Goal: Information Seeking & Learning: Learn about a topic

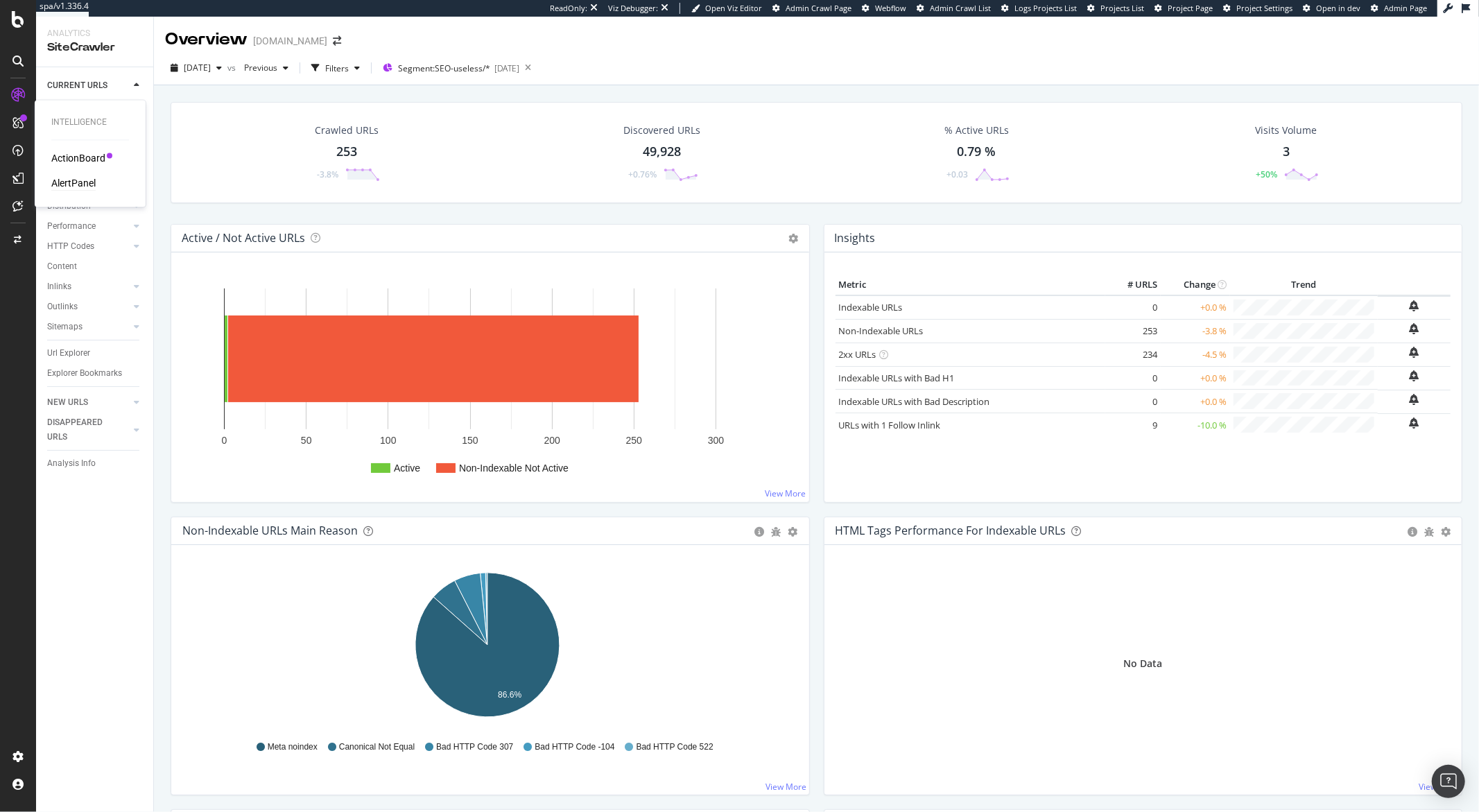
click at [71, 184] on div "AlertPanel" at bounding box center [74, 184] width 45 height 14
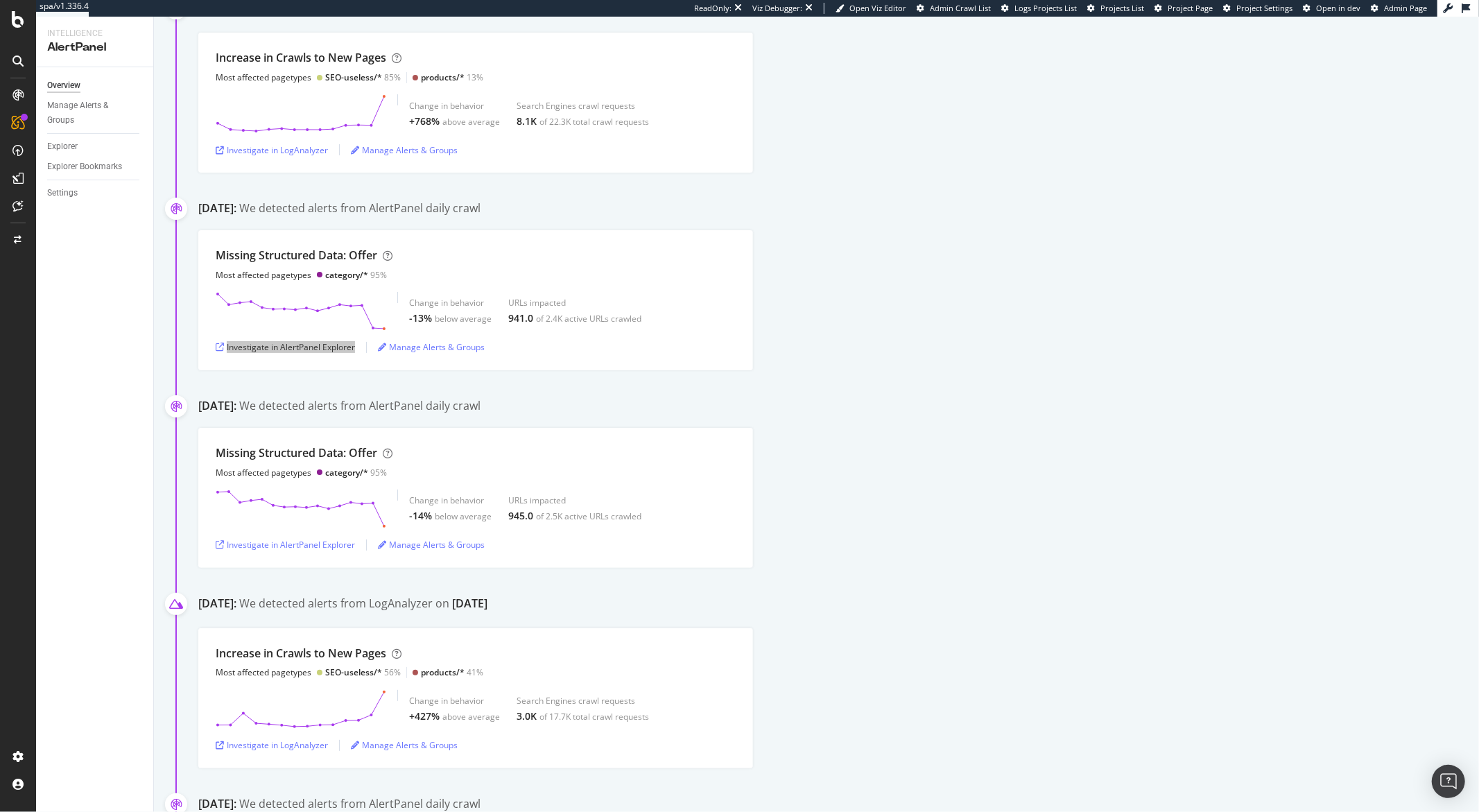
scroll to position [464, 0]
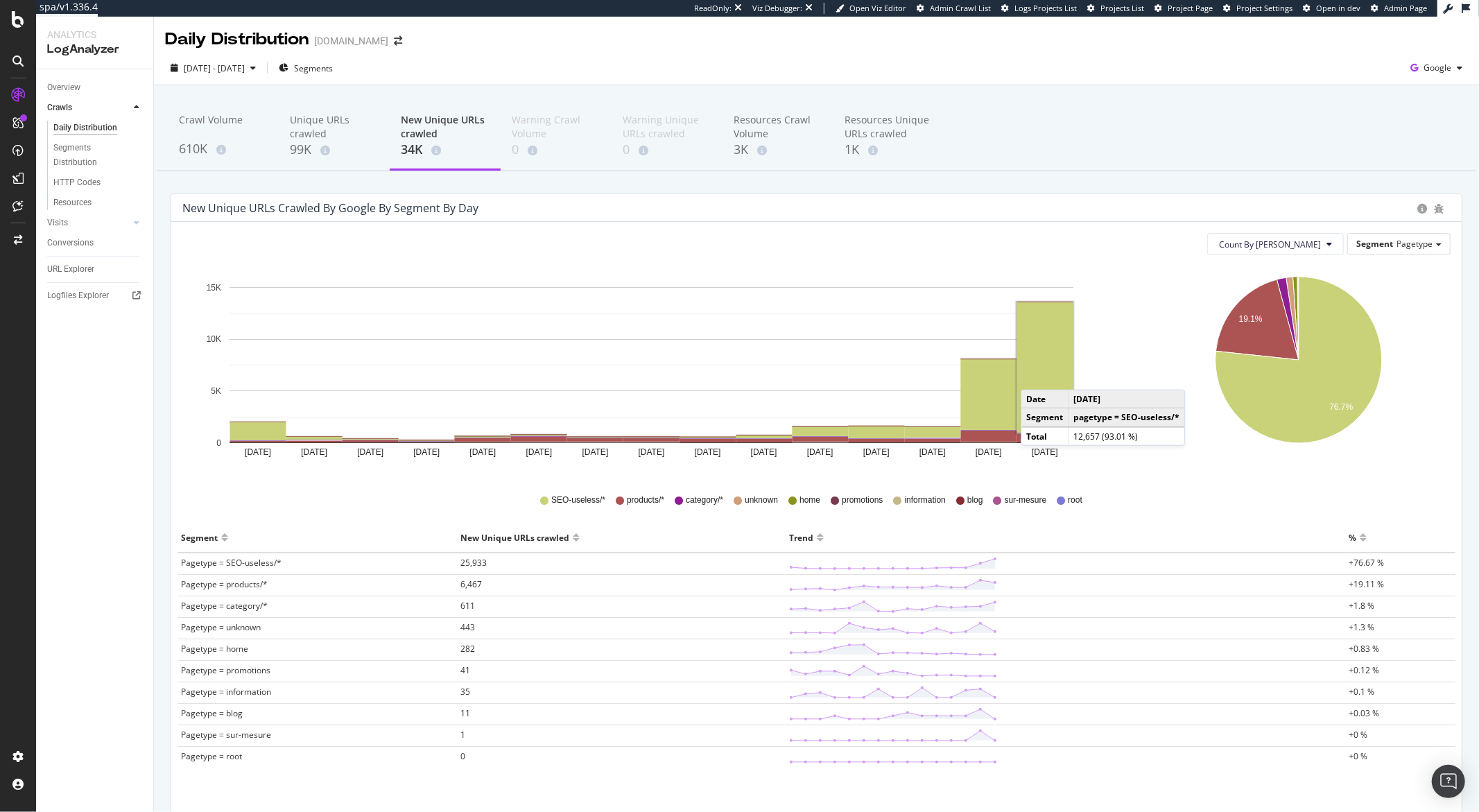
click at [1036, 376] on rect "A chart." at bounding box center [1046, 367] width 56 height 130
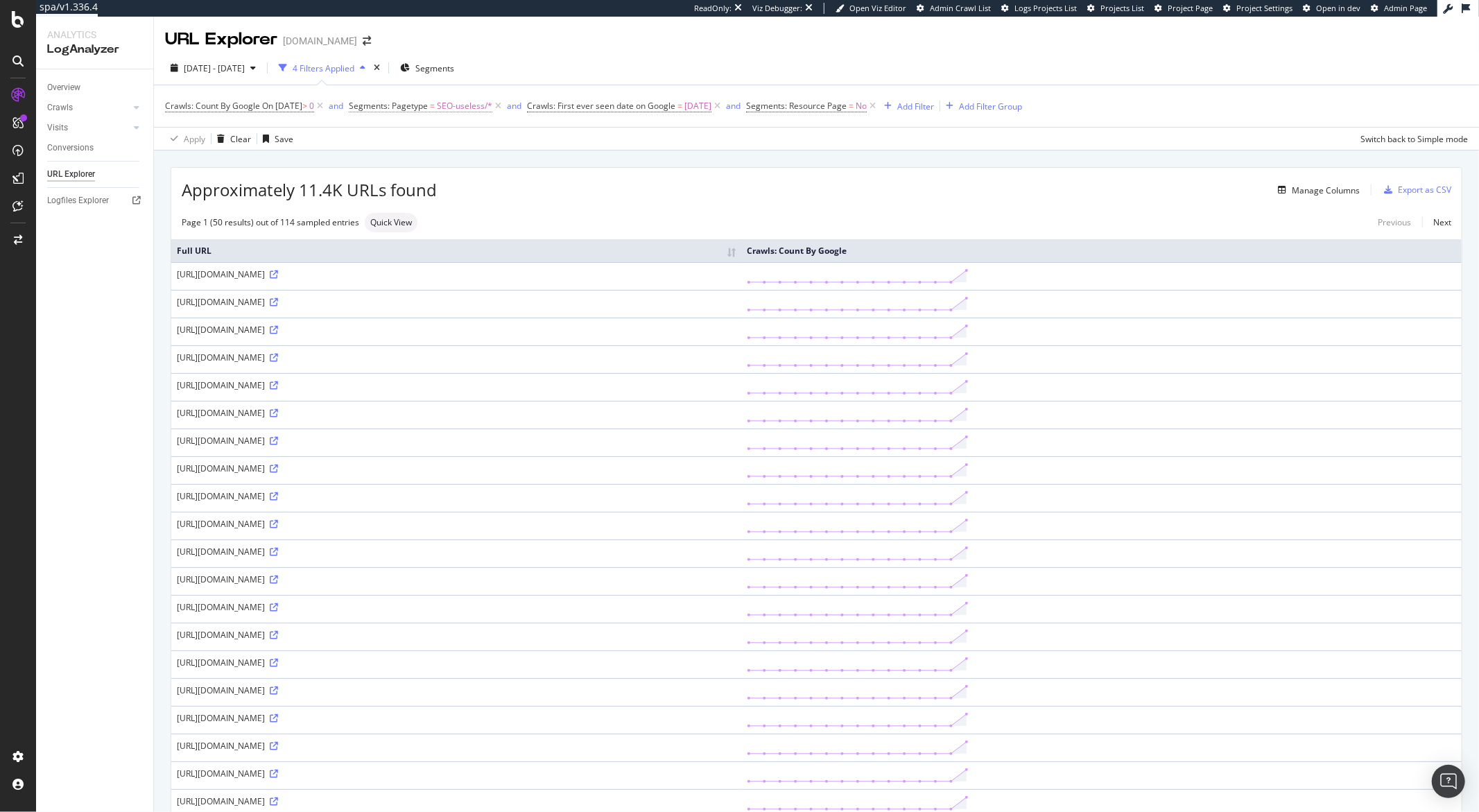
click at [486, 106] on span "SEO-useless/*" at bounding box center [465, 106] width 56 height 20
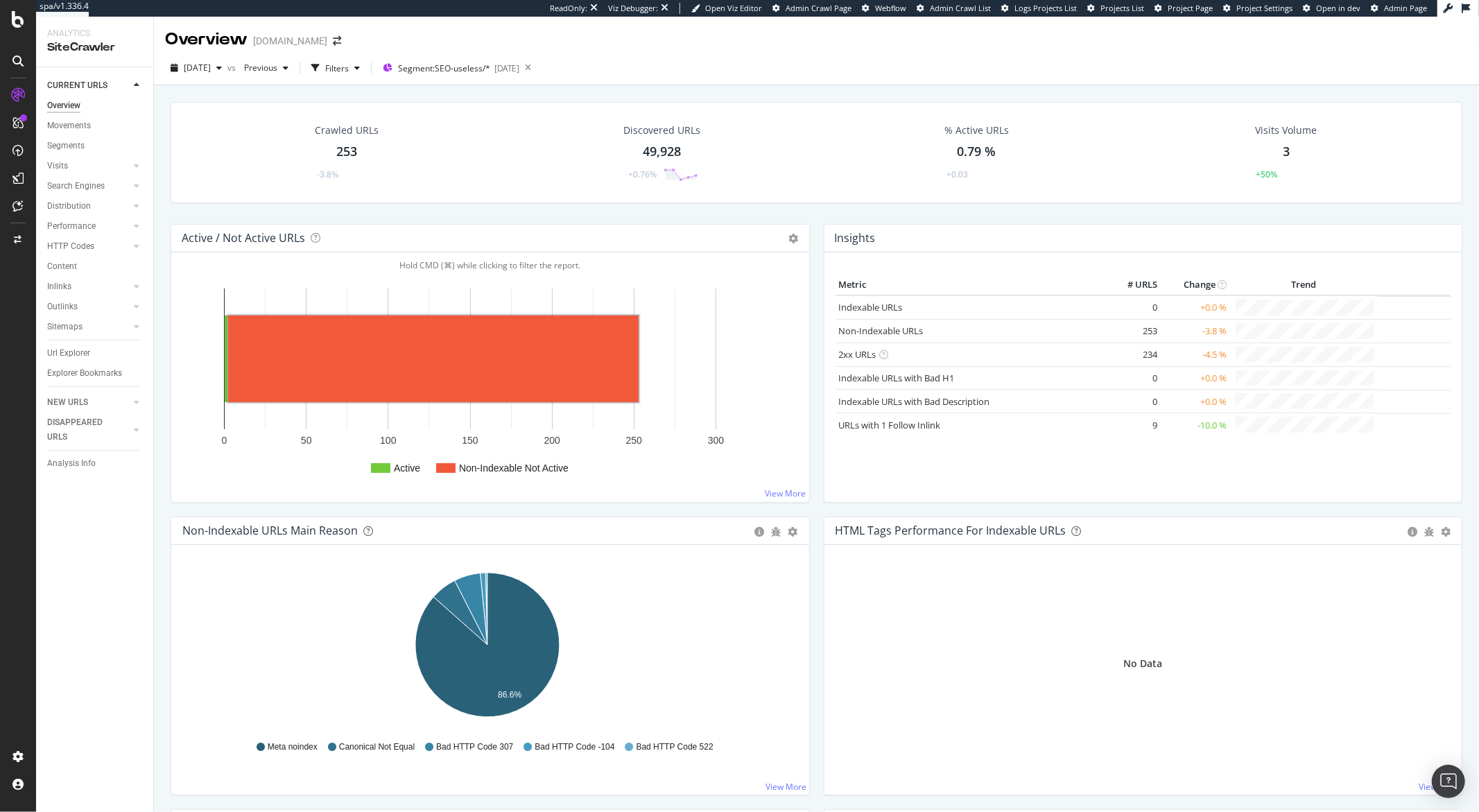
click at [460, 356] on rect "A chart." at bounding box center [433, 359] width 410 height 87
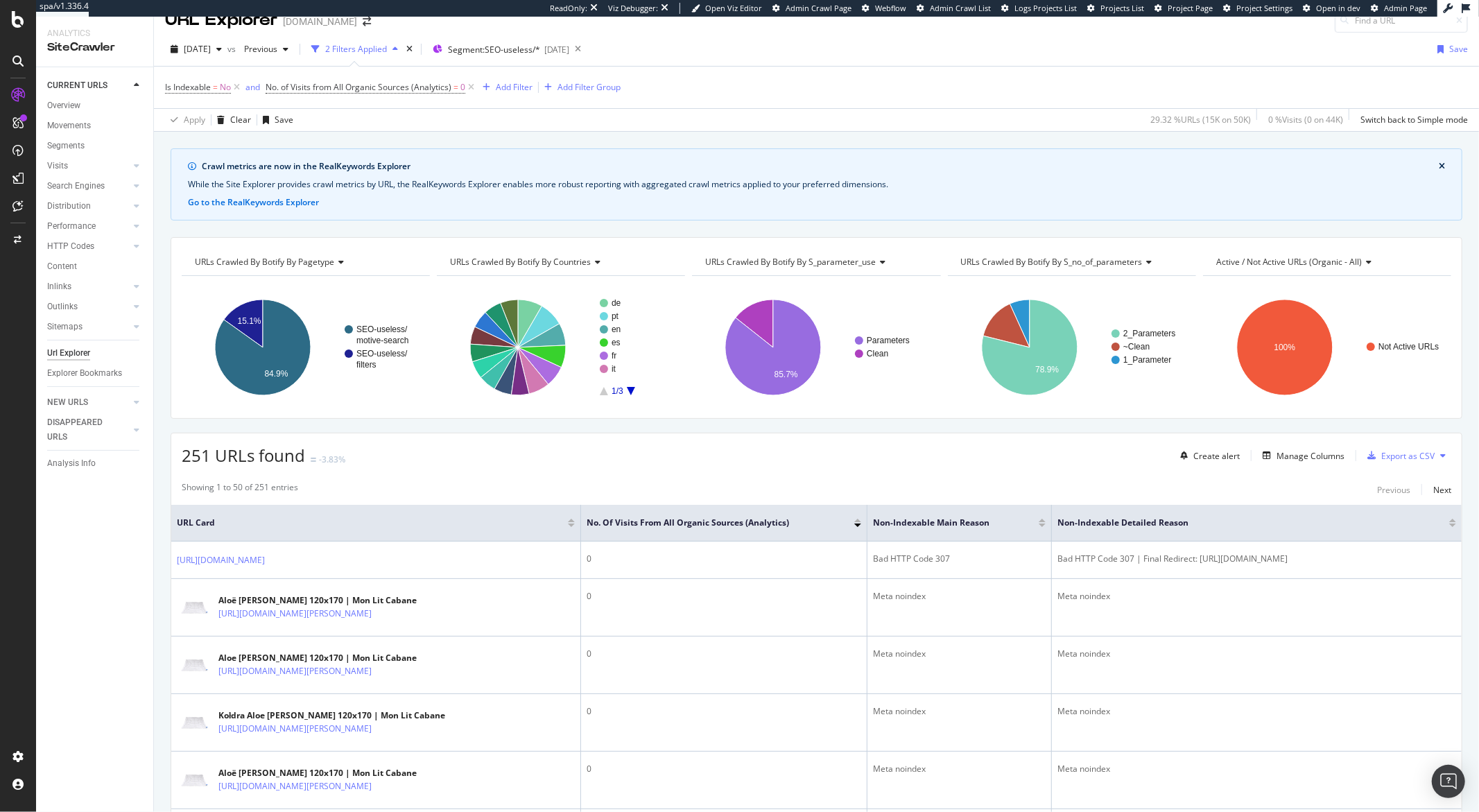
scroll to position [37, 0]
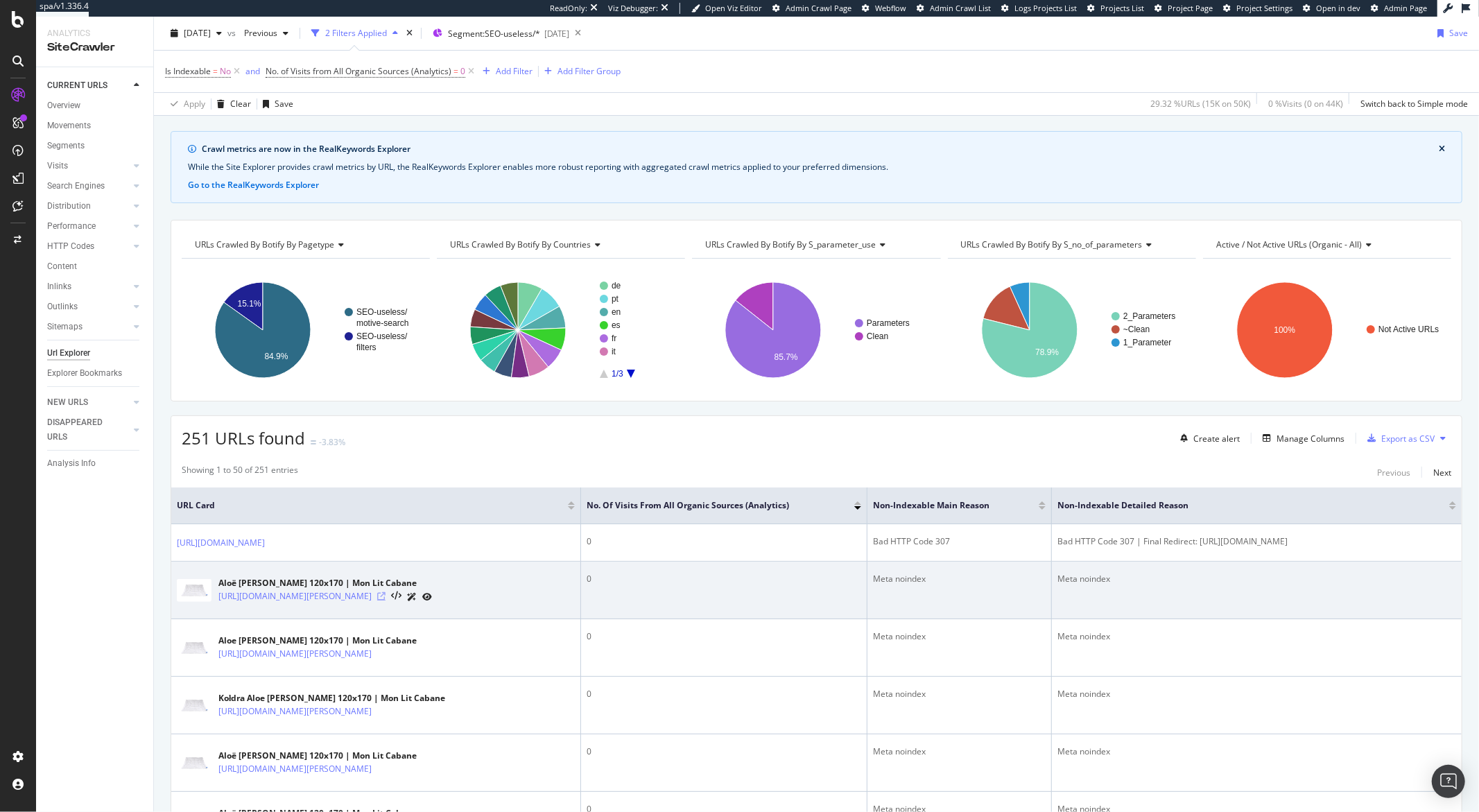
click at [385, 601] on icon at bounding box center [382, 596] width 9 height 9
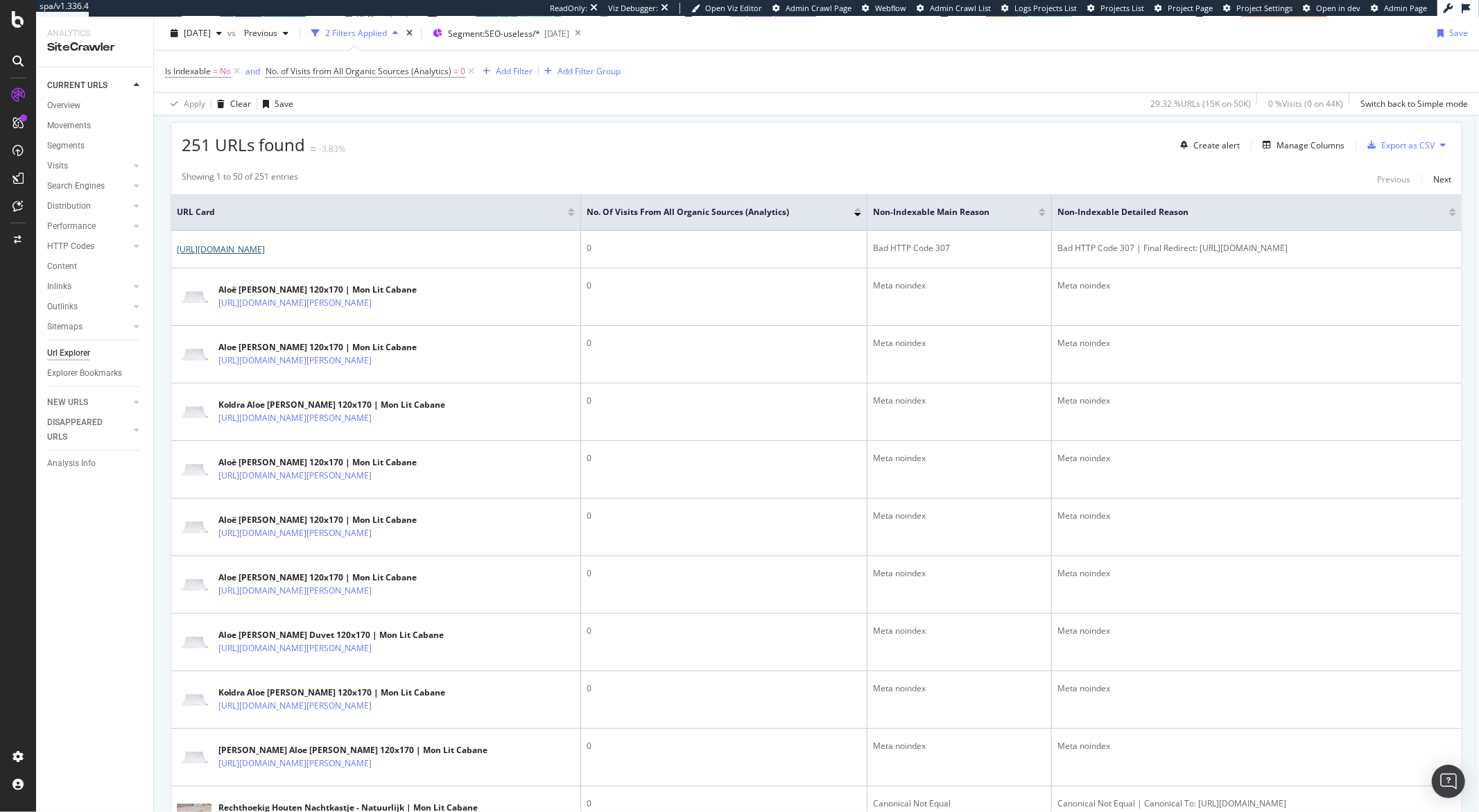
scroll to position [330, 0]
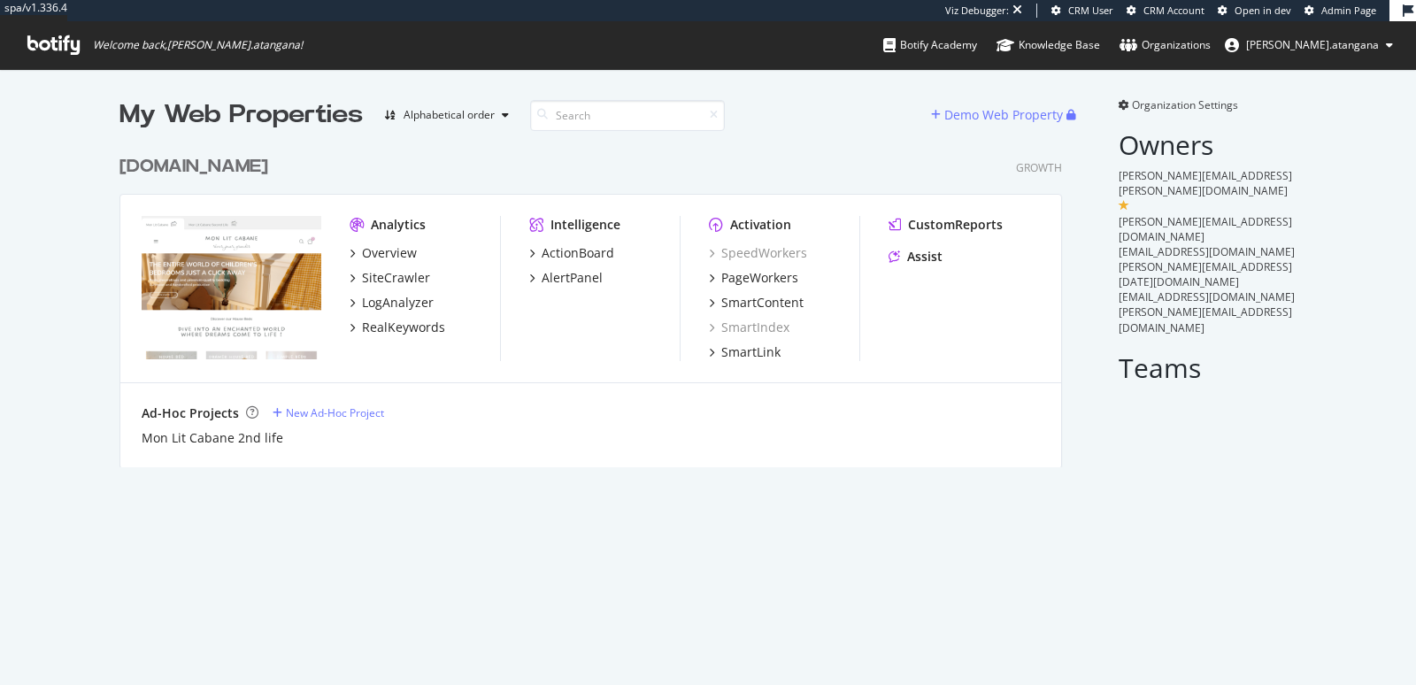
scroll to position [320, 942]
click at [915, 266] on div "CustomReports Assist" at bounding box center [964, 244] width 151 height 57
click at [914, 262] on div "Assist" at bounding box center [924, 257] width 35 height 18
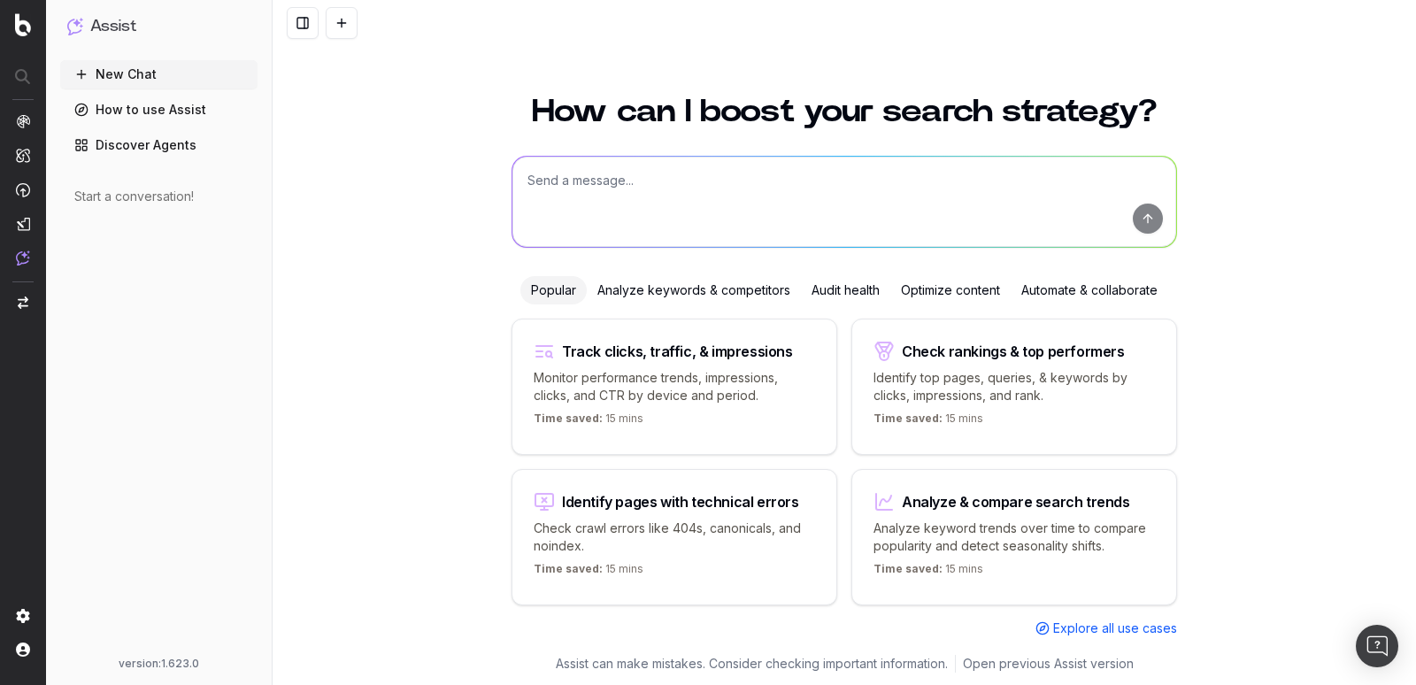
click at [1072, 633] on span "Explore all use cases" at bounding box center [1115, 629] width 124 height 18
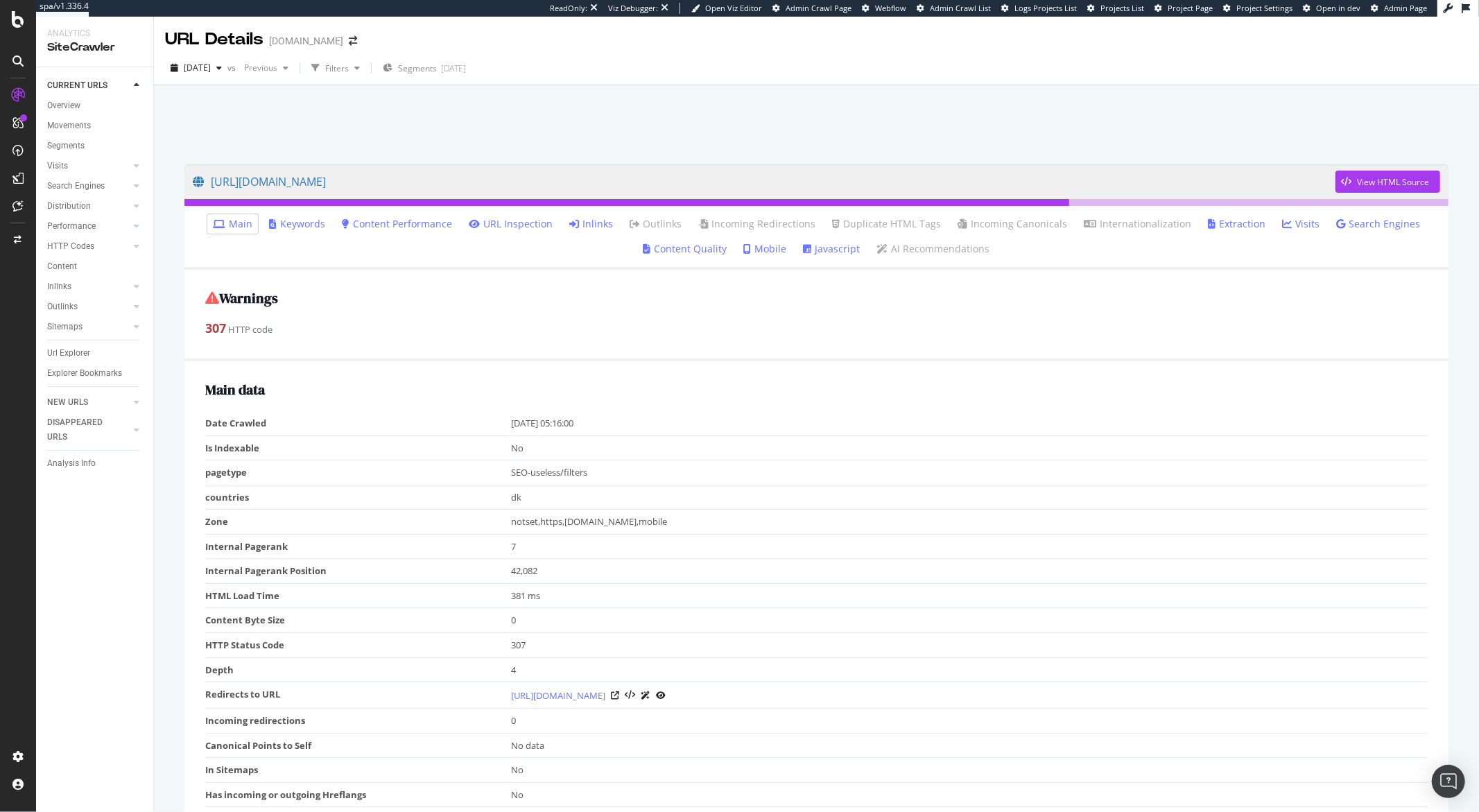
click at [595, 220] on link "Inlinks" at bounding box center [591, 224] width 44 height 14
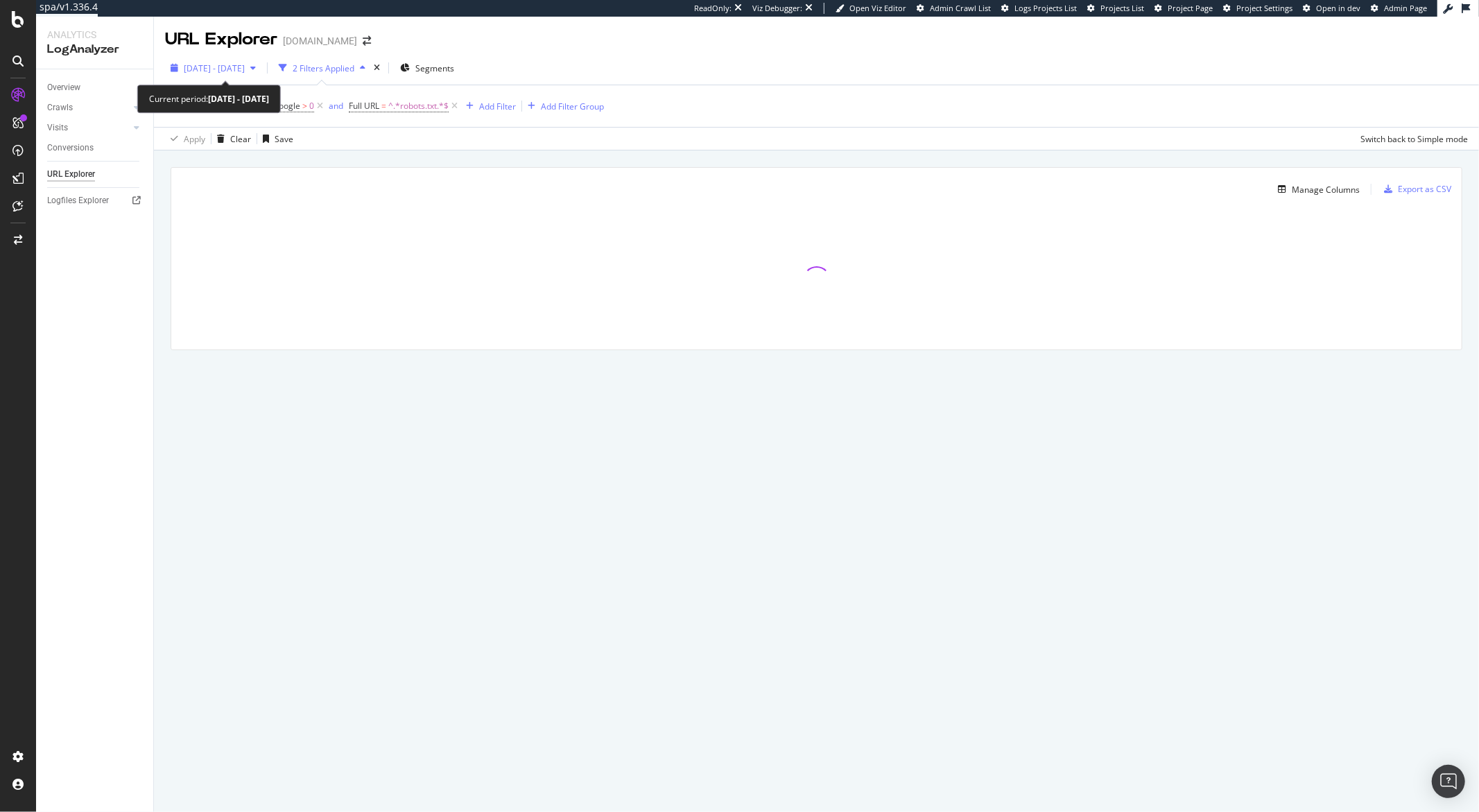
click at [244, 71] on span "[DATE] - [DATE]" at bounding box center [215, 68] width 61 height 12
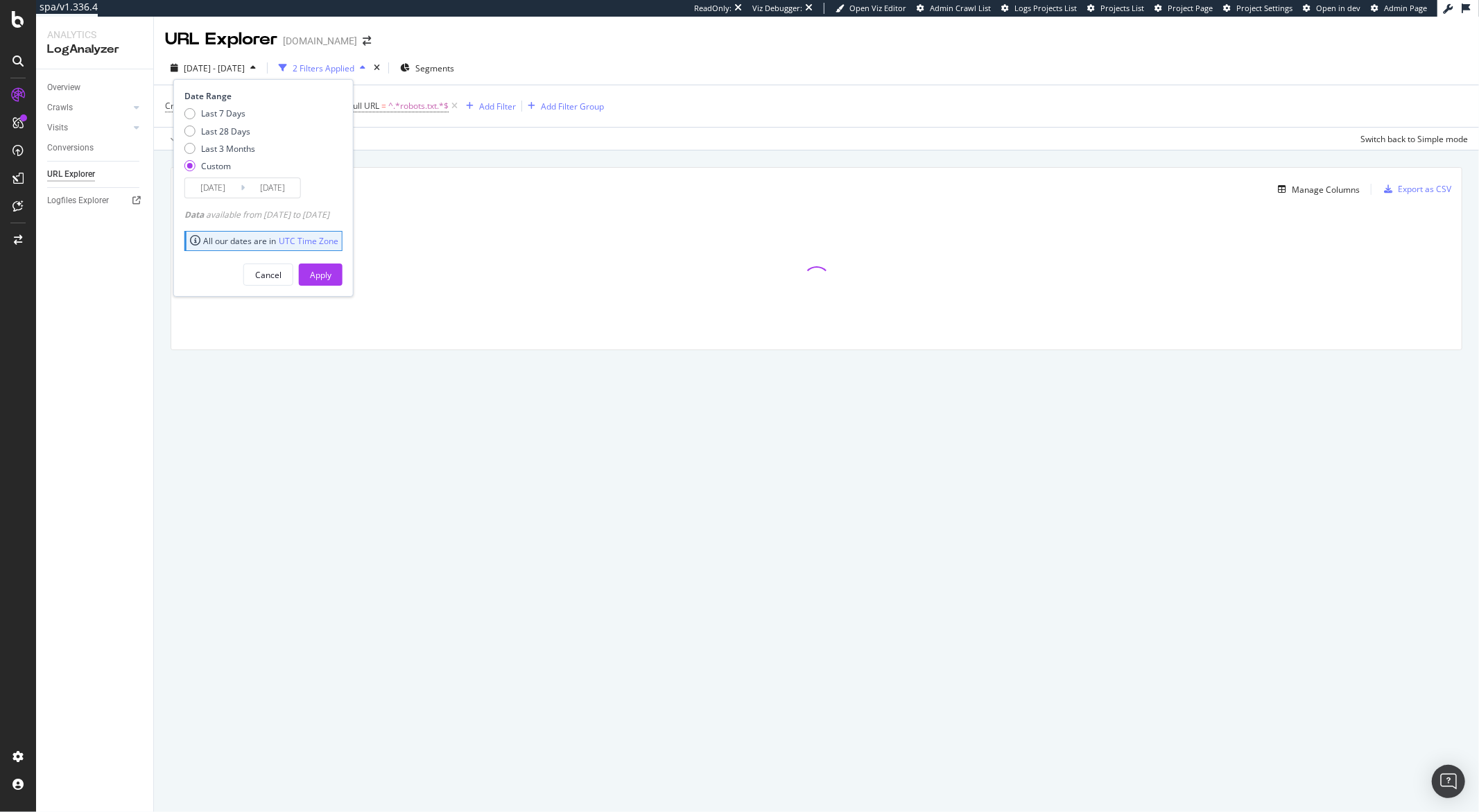
click at [226, 120] on div "Last 7 Days Last 28 Days Last 3 Months Custom" at bounding box center [219, 142] width 71 height 70
click at [226, 117] on div "Last 7 Days" at bounding box center [223, 113] width 45 height 12
type input "2025/08/12"
type input "2025/08/18"
click at [331, 275] on div "Apply" at bounding box center [320, 274] width 21 height 12
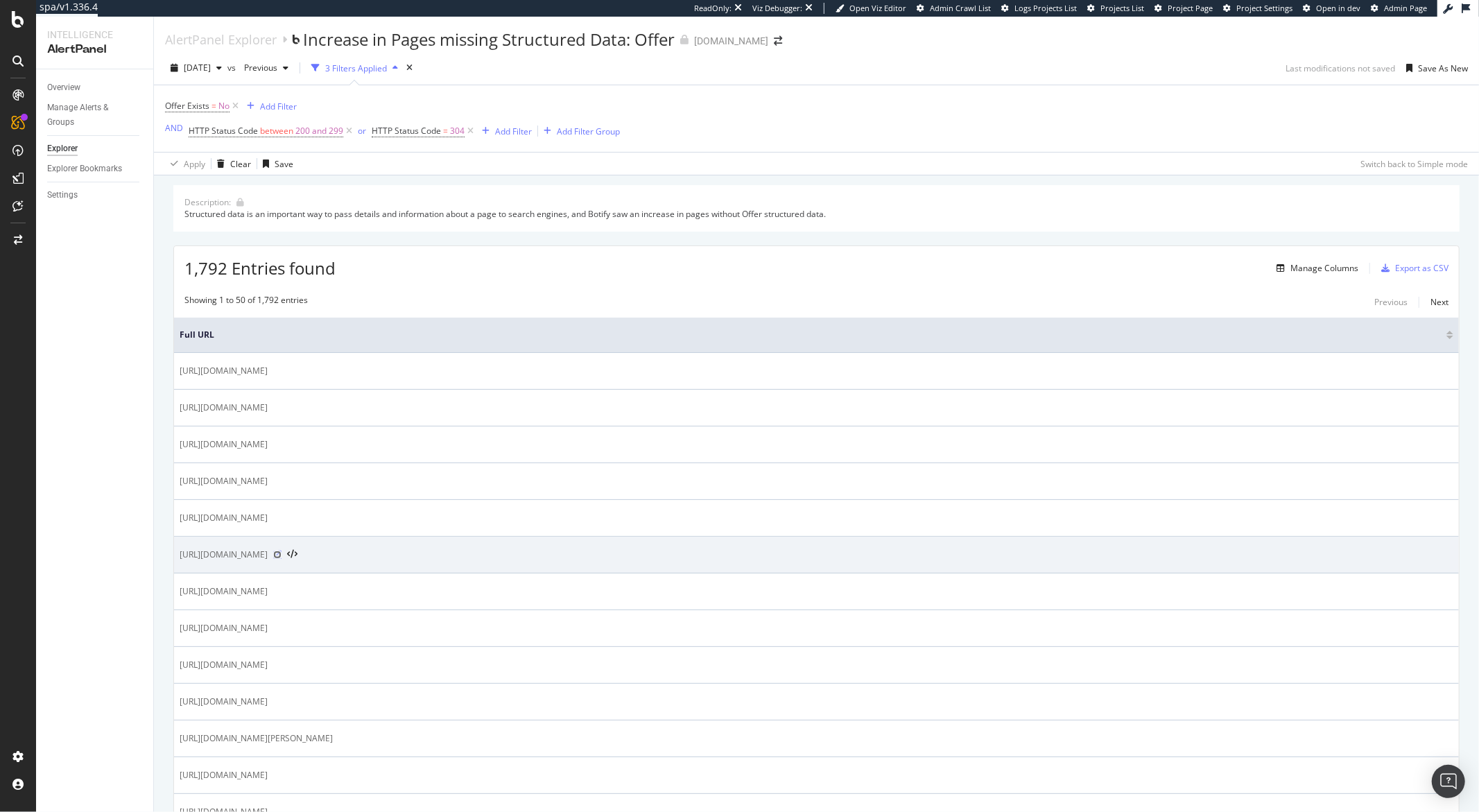
click at [281, 558] on icon at bounding box center [277, 554] width 9 height 9
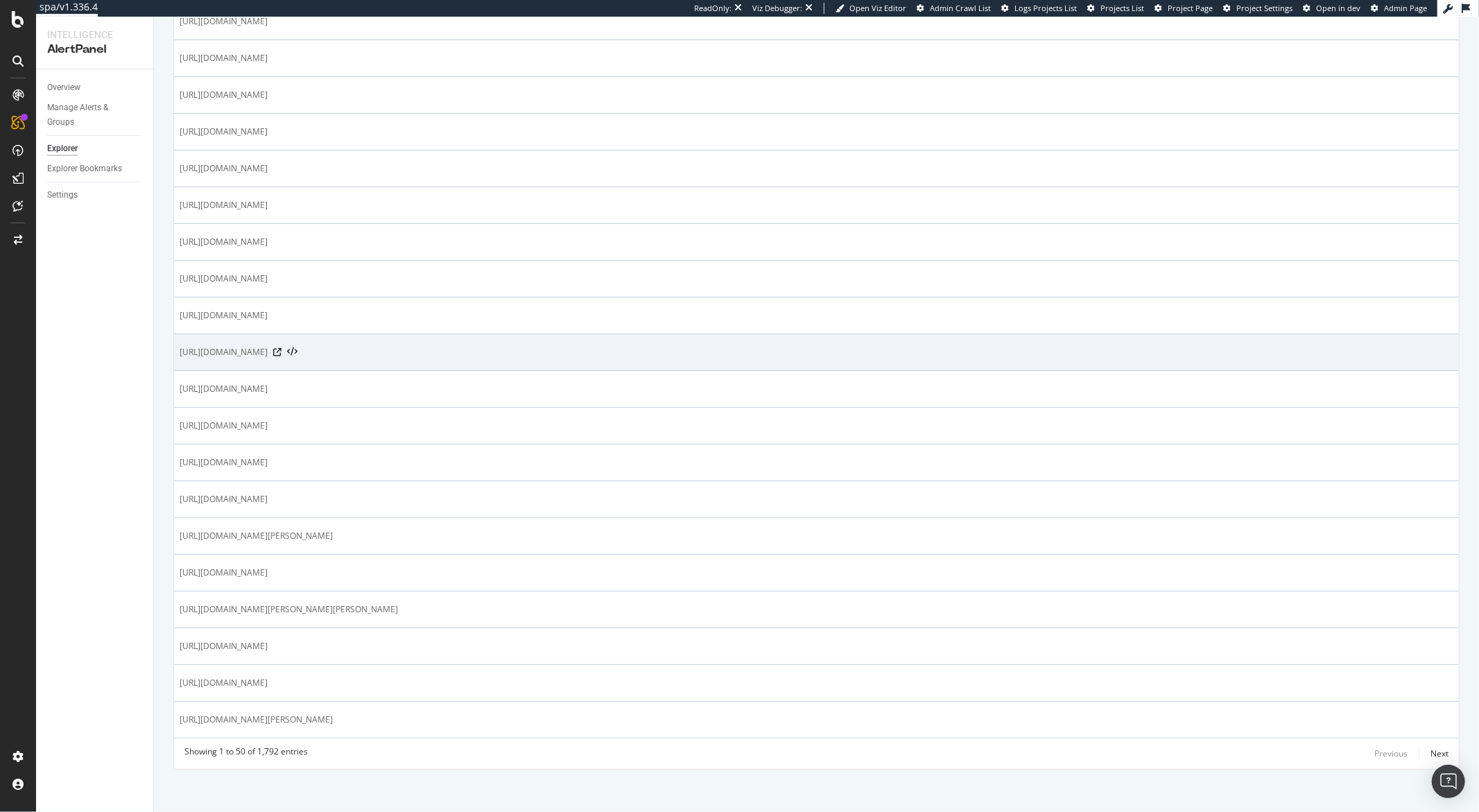
scroll to position [1451, 0]
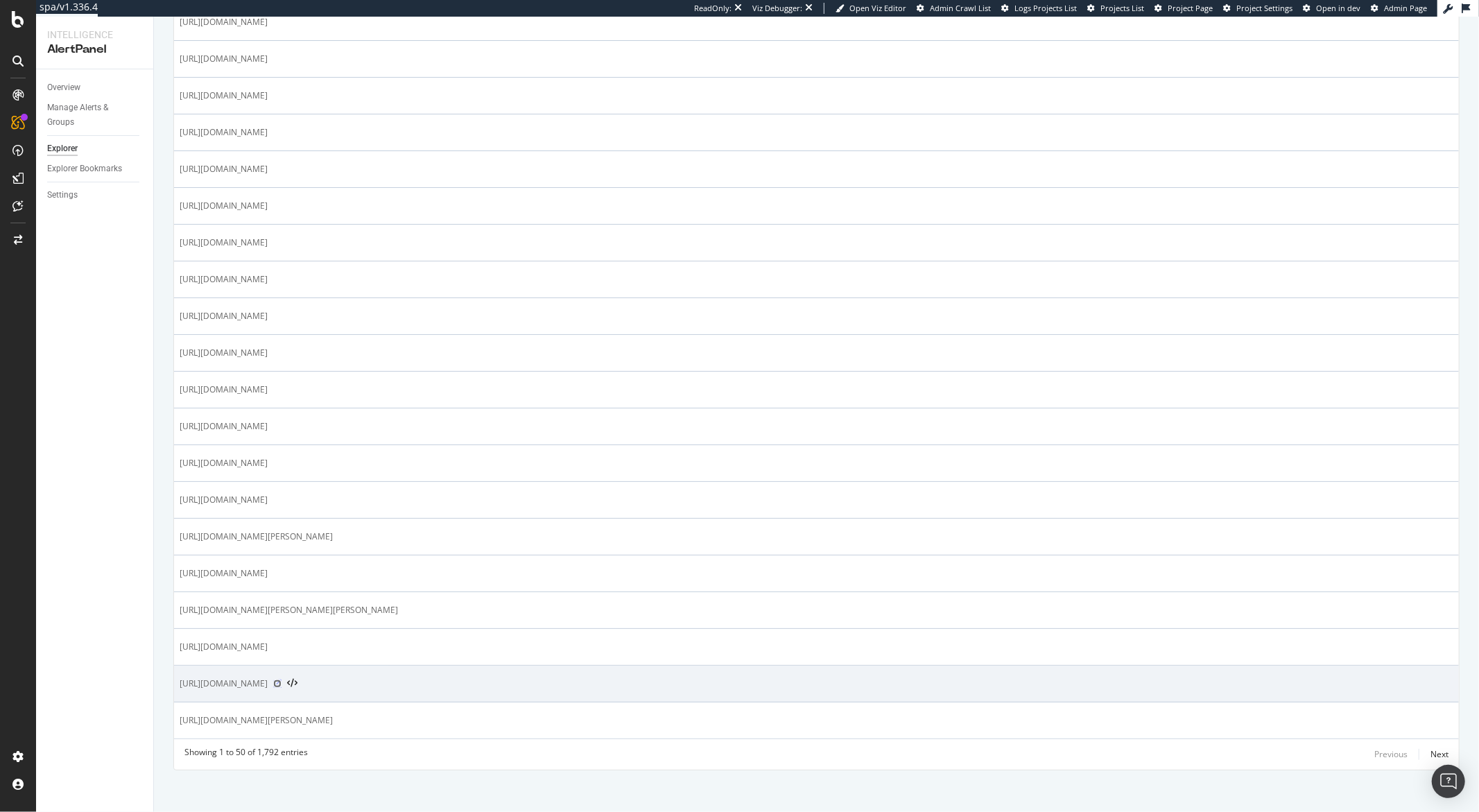
click at [281, 687] on icon at bounding box center [277, 683] width 9 height 9
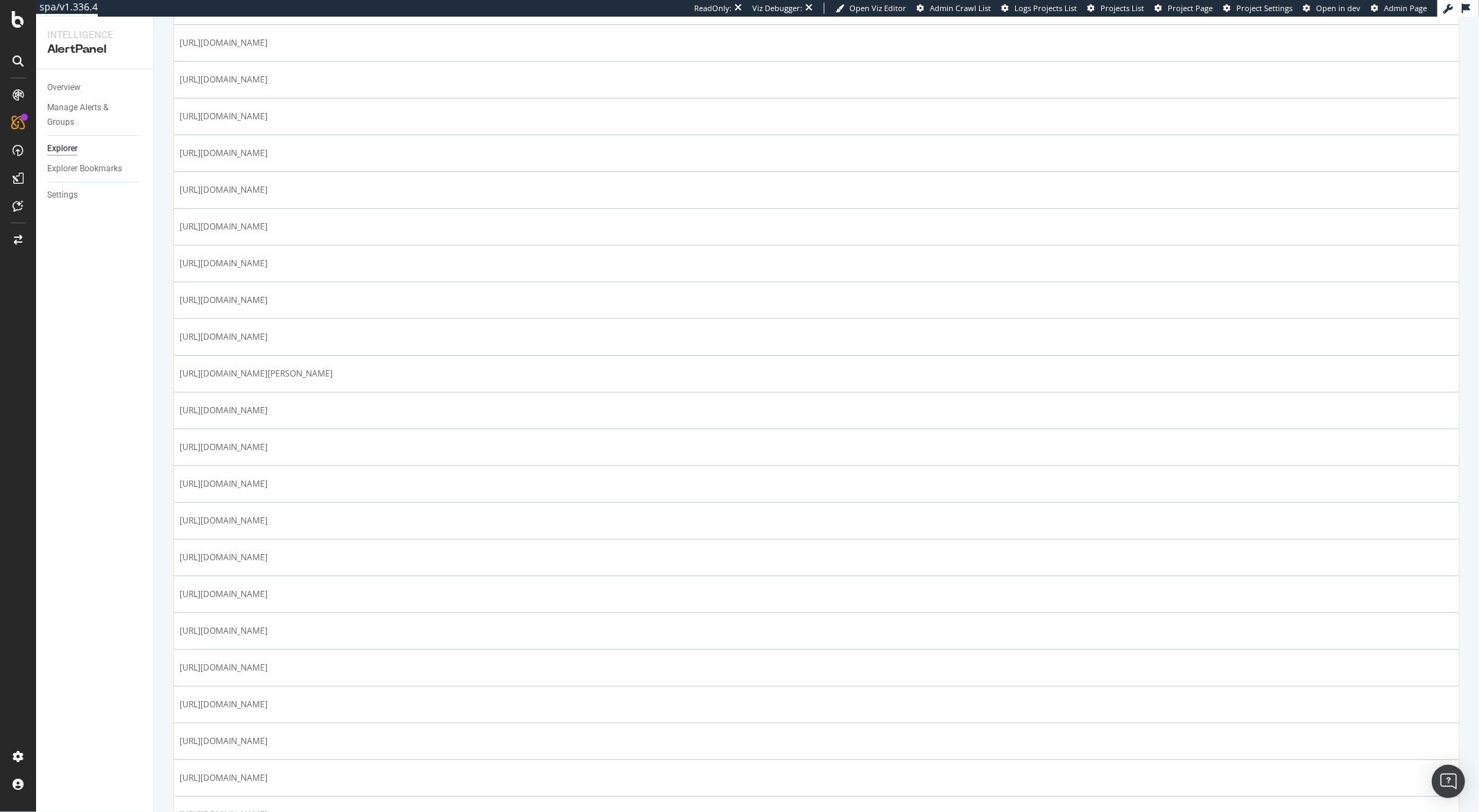
scroll to position [0, 0]
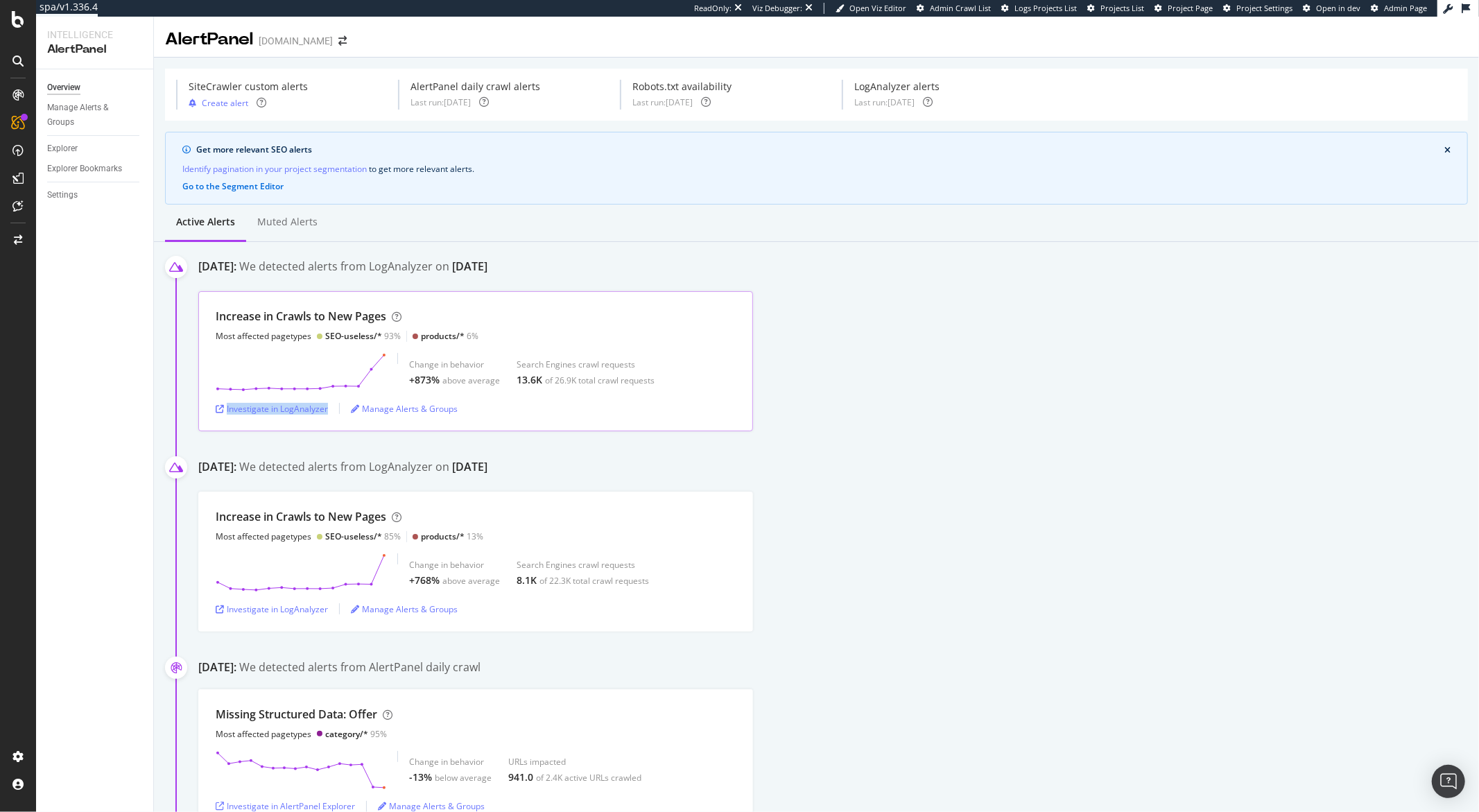
click at [398, 334] on div "SEO-useless/* 93%" at bounding box center [363, 335] width 75 height 12
click at [390, 335] on div "SEO-useless/* 93%" at bounding box center [363, 335] width 75 height 12
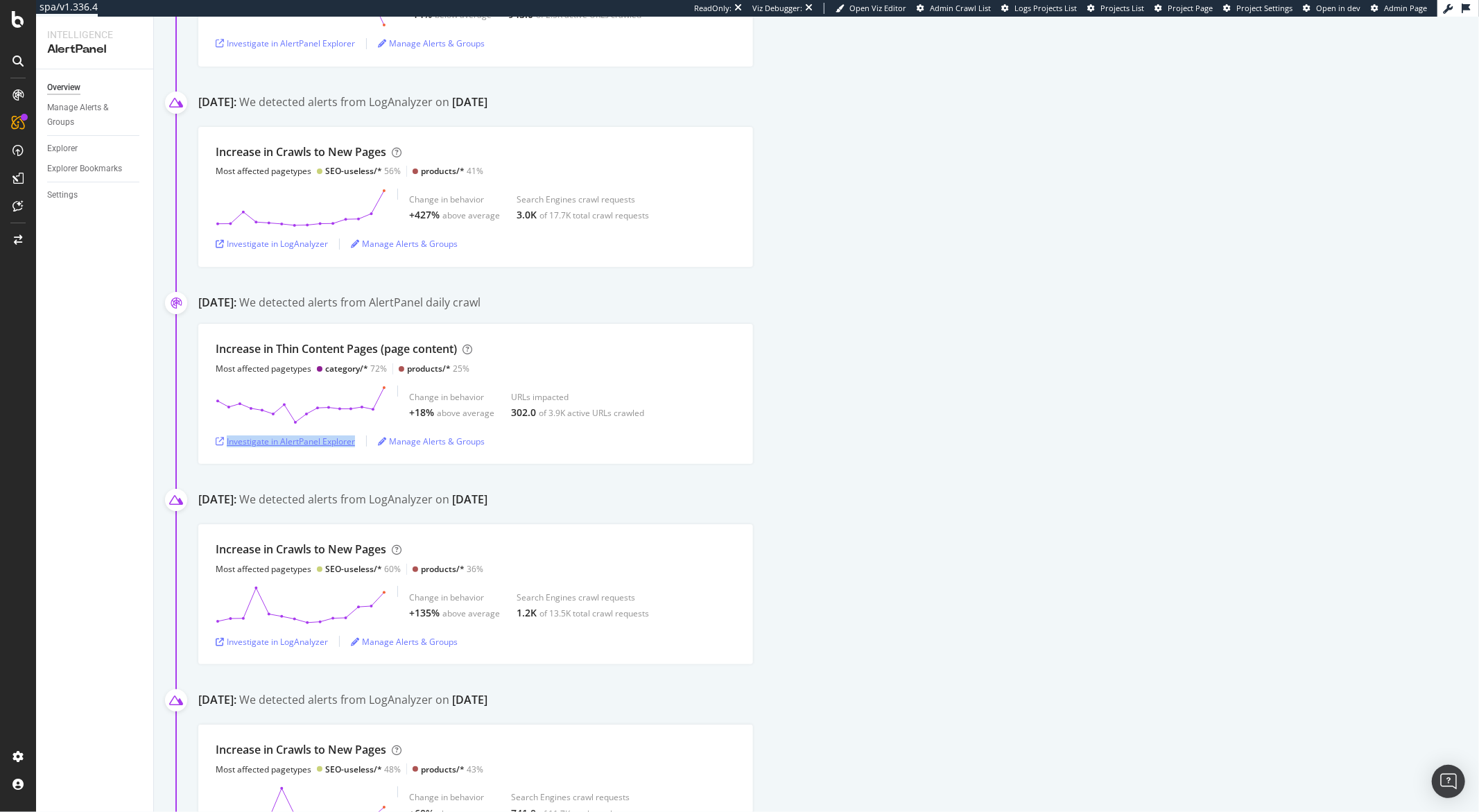
scroll to position [960, 0]
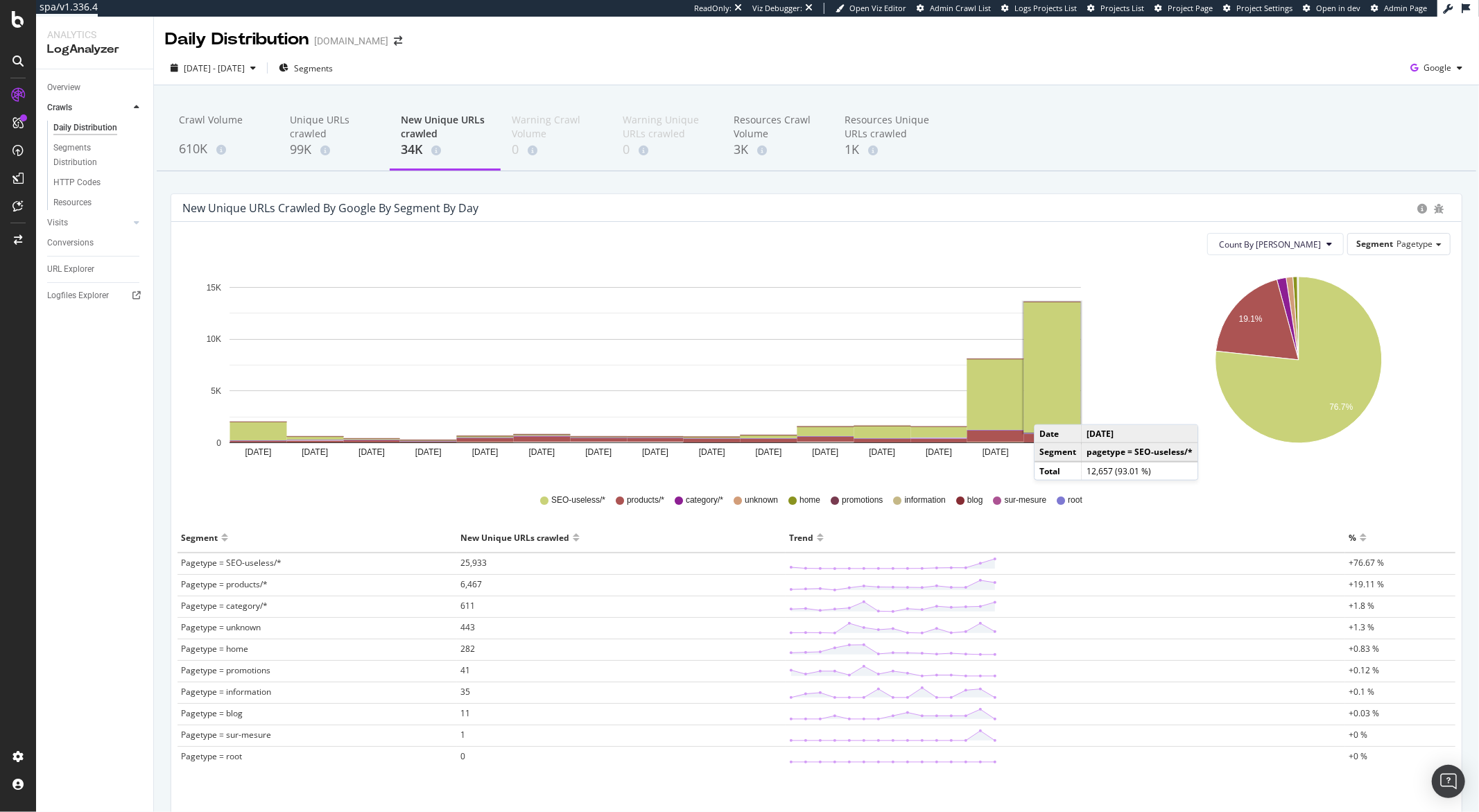
click at [1047, 410] on rect "A chart." at bounding box center [1052, 367] width 57 height 130
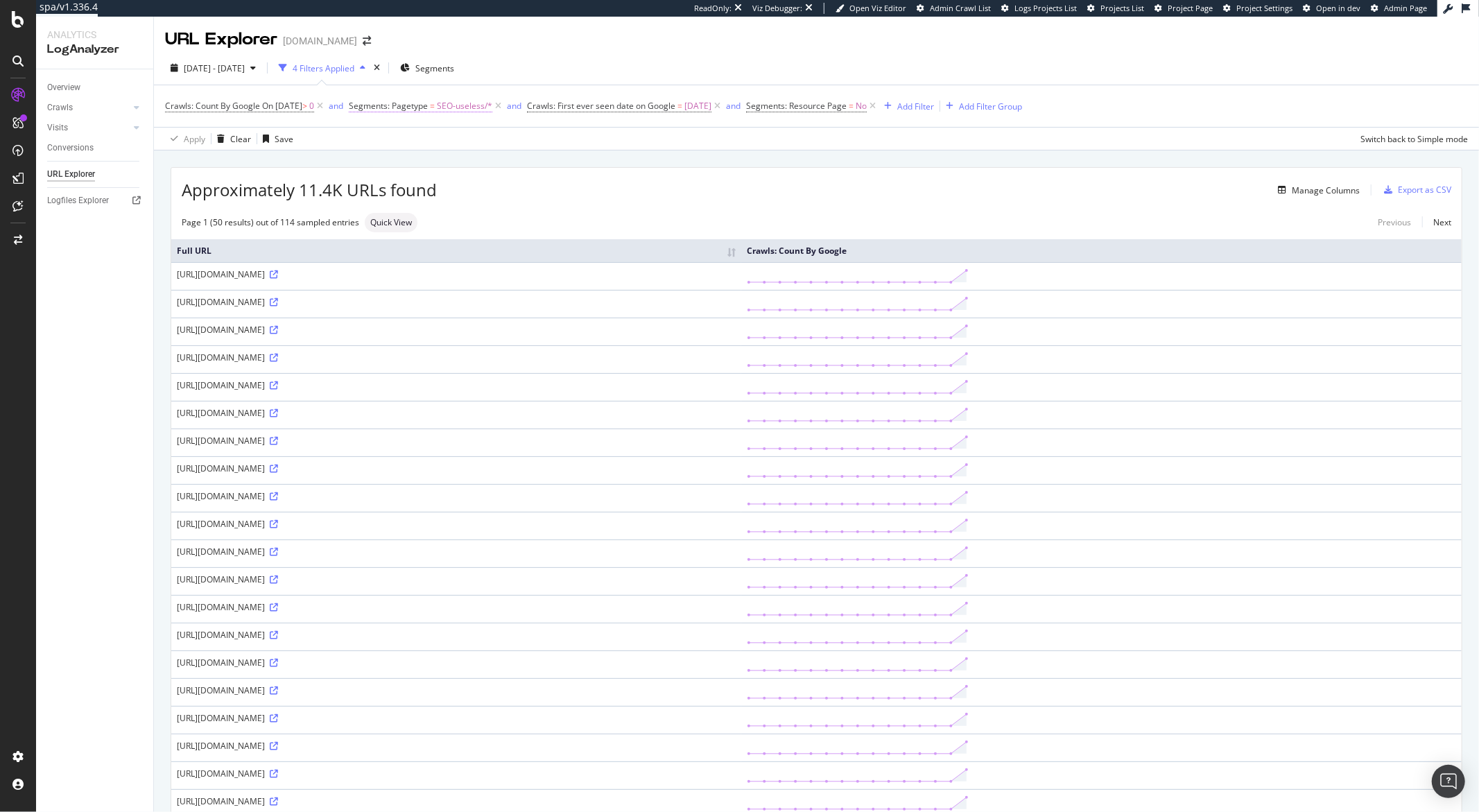
click at [480, 106] on span "SEO-useless/*" at bounding box center [465, 106] width 56 height 20
click at [438, 166] on div "SEO-useless" at bounding box center [455, 164] width 151 height 22
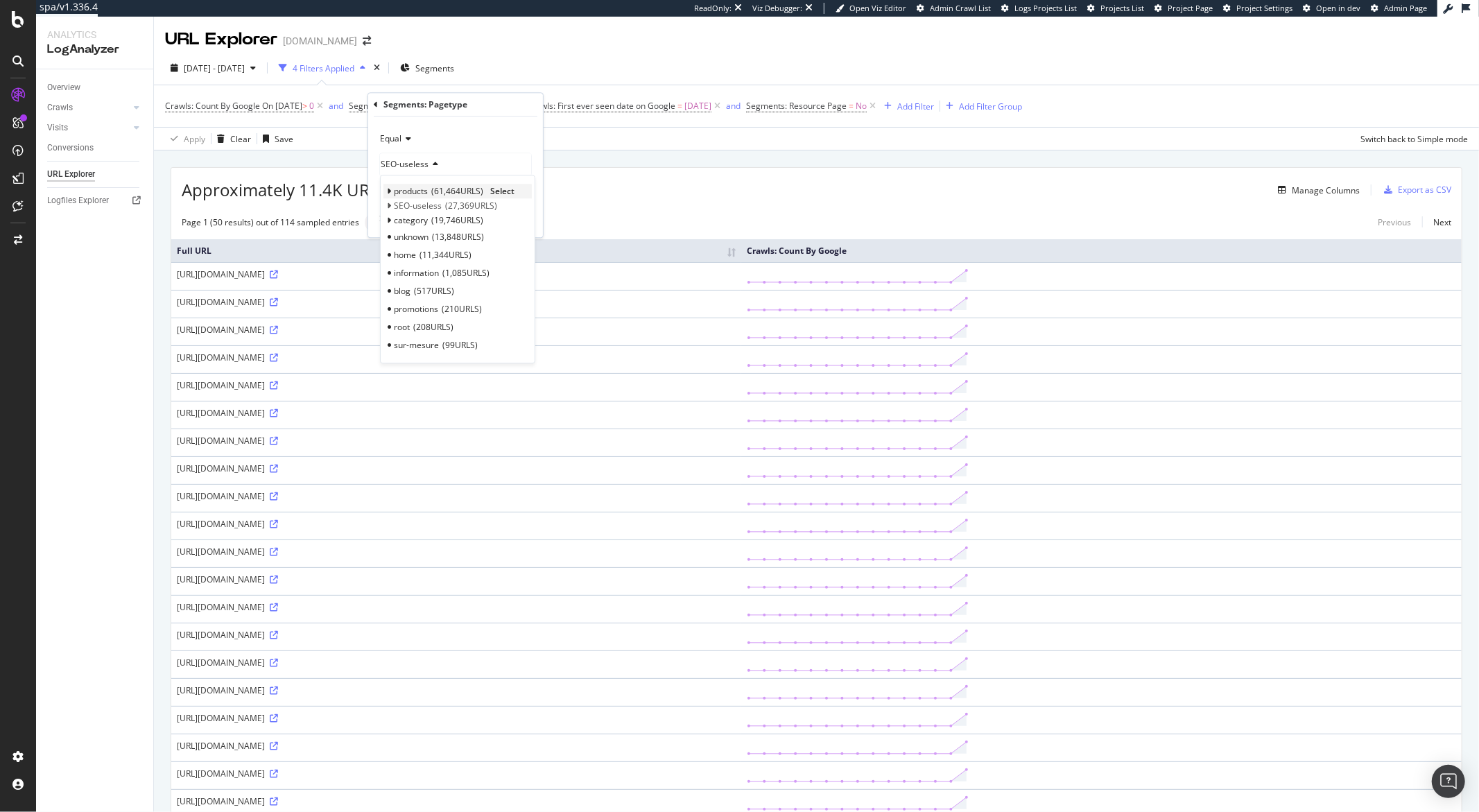
click at [418, 193] on span "products" at bounding box center [410, 190] width 34 height 12
click at [448, 190] on span "61,464 URLS" at bounding box center [457, 190] width 52 height 12
click at [442, 192] on span "61,464 URLS" at bounding box center [457, 190] width 52 height 12
click at [500, 192] on span "Select" at bounding box center [502, 190] width 24 height 12
click at [515, 215] on div "Apply" at bounding box center [520, 219] width 21 height 12
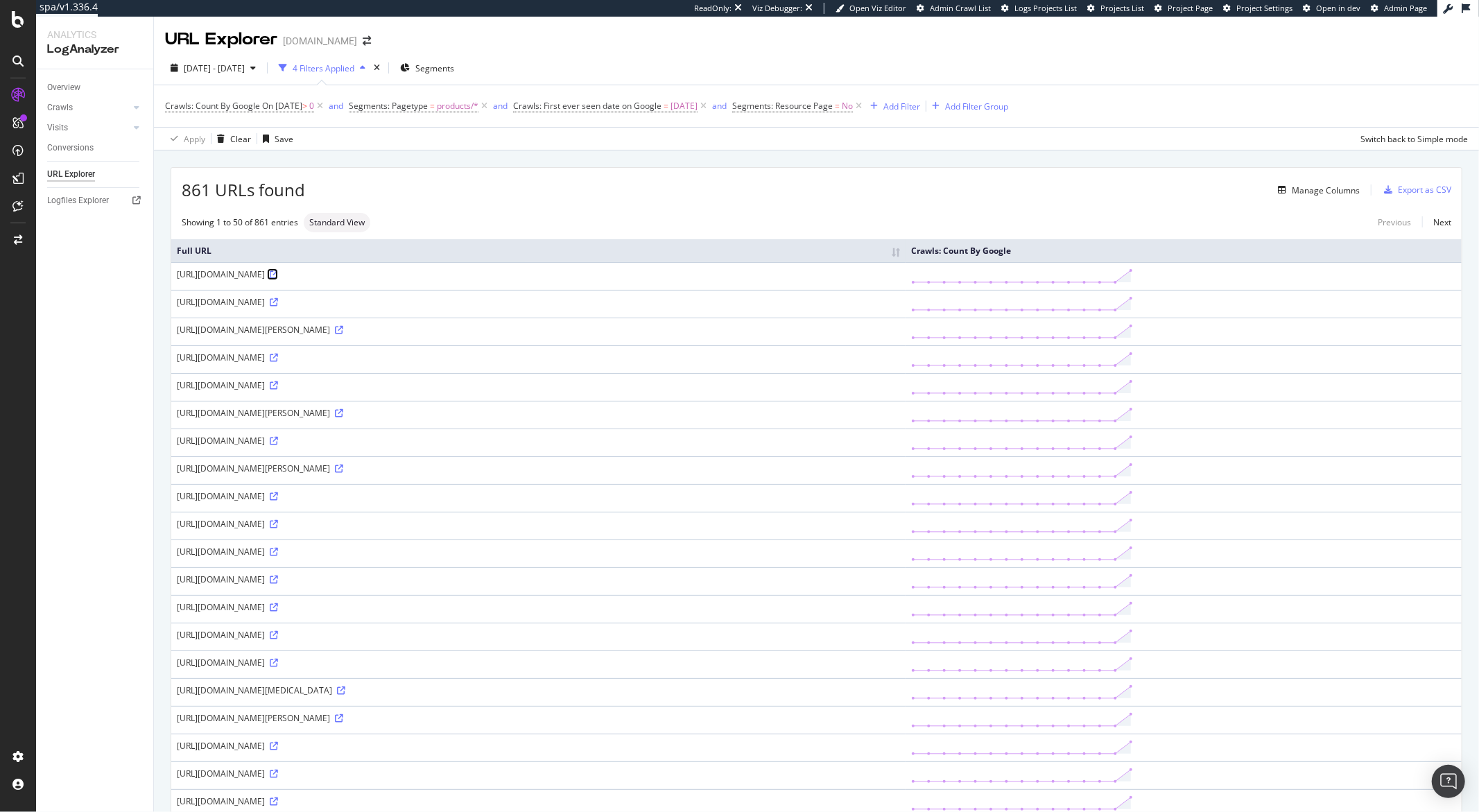
click at [278, 277] on icon at bounding box center [273, 274] width 9 height 9
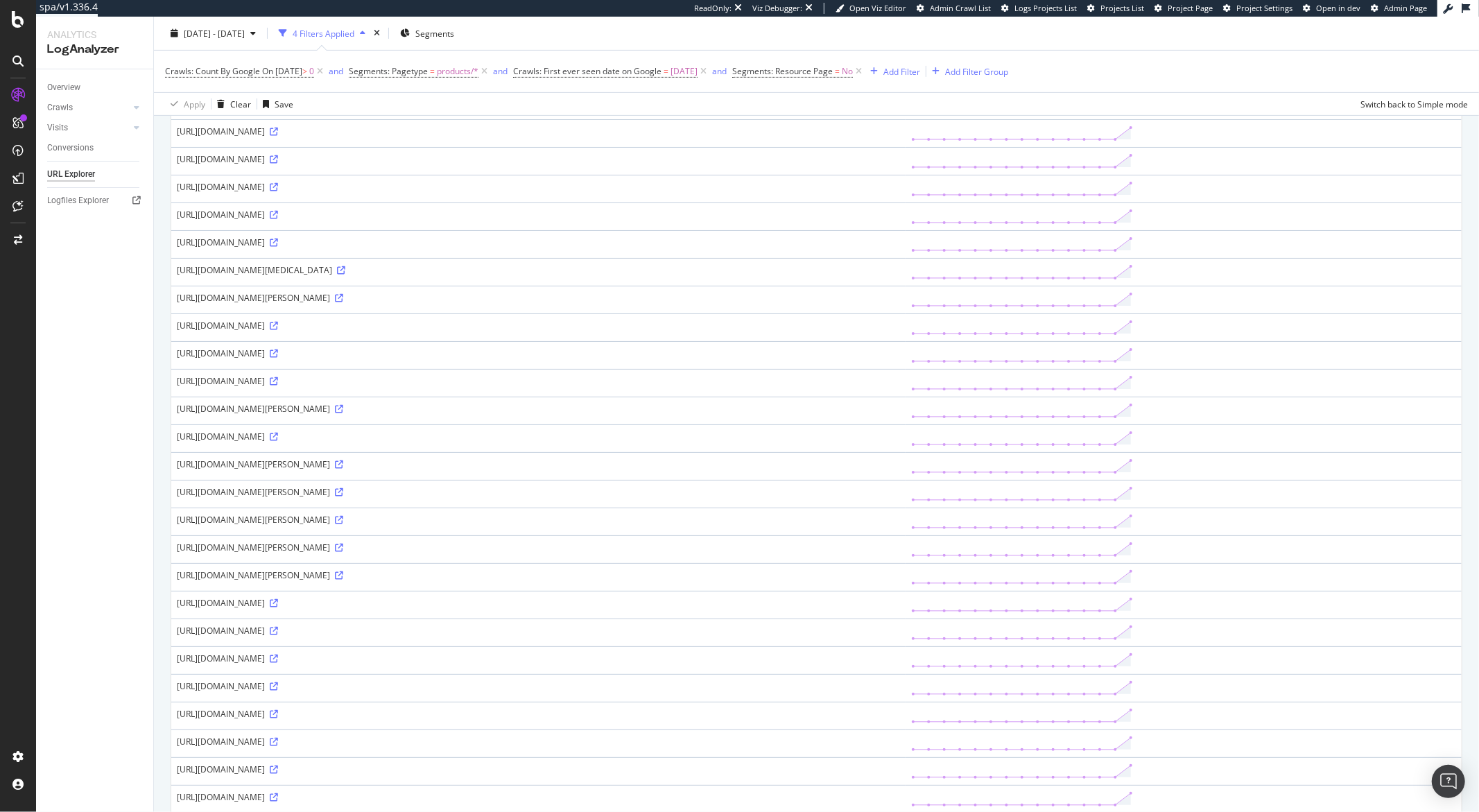
scroll to position [482, 0]
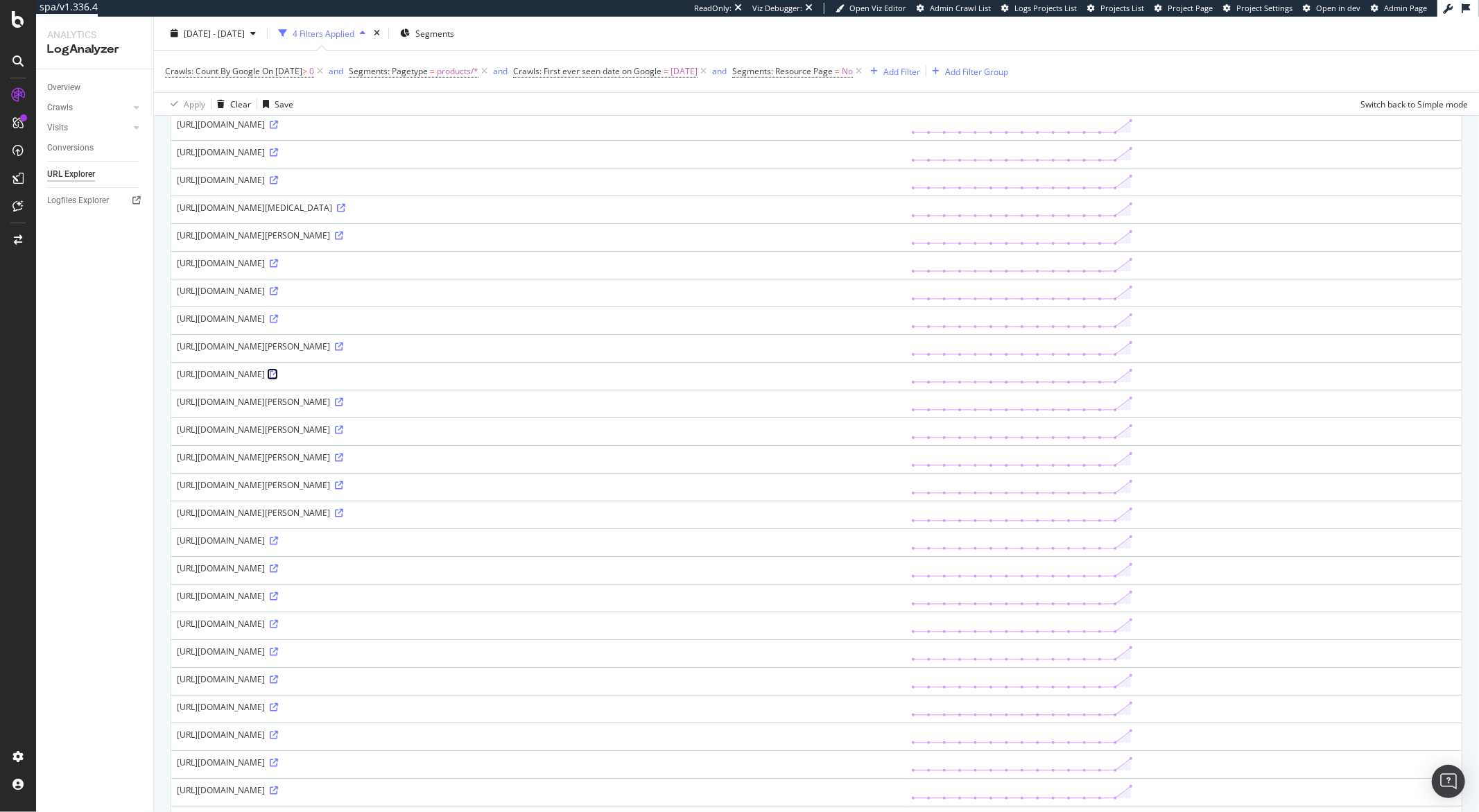
click at [278, 378] on icon at bounding box center [273, 374] width 9 height 9
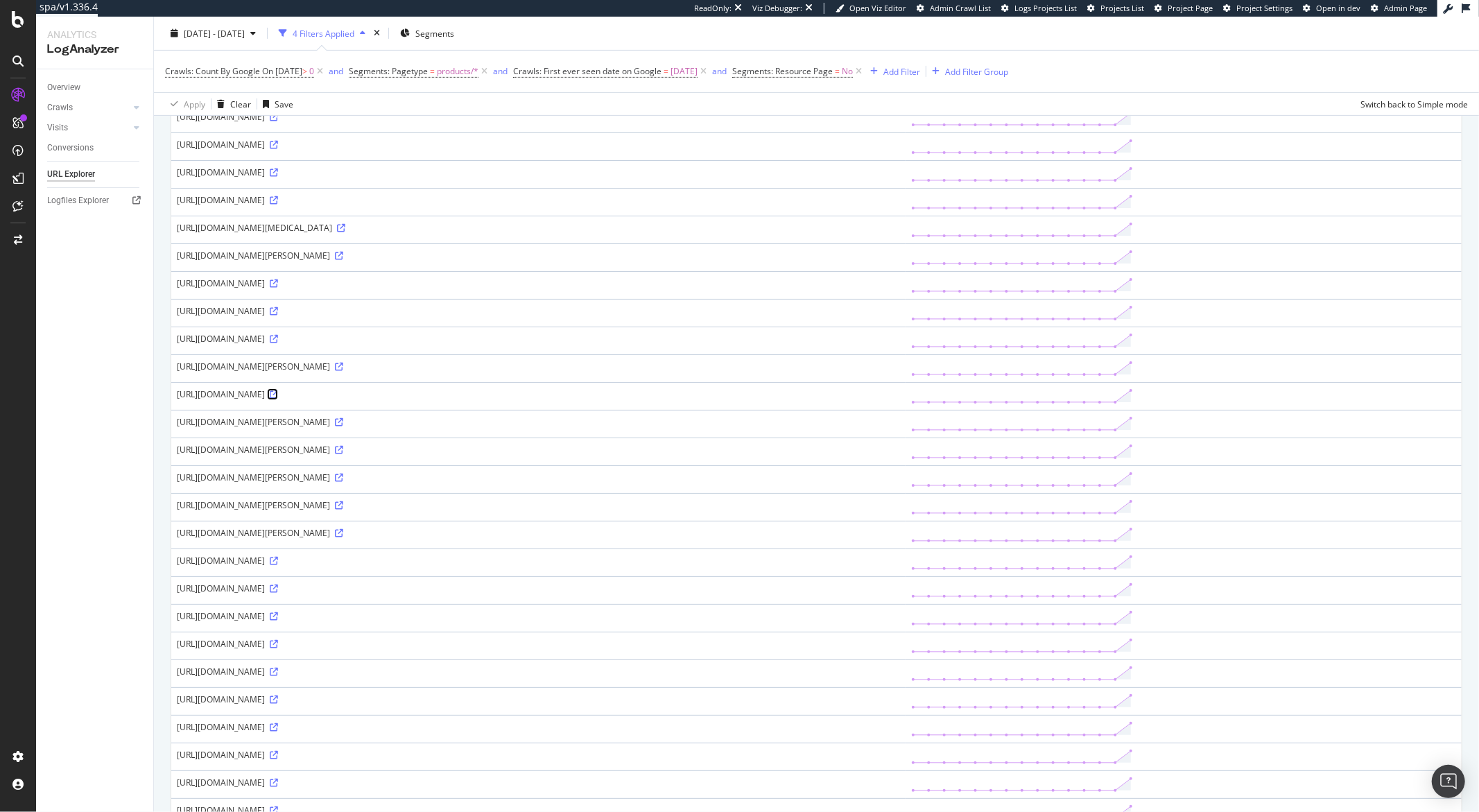
scroll to position [465, 0]
click at [278, 283] on icon at bounding box center [273, 280] width 9 height 9
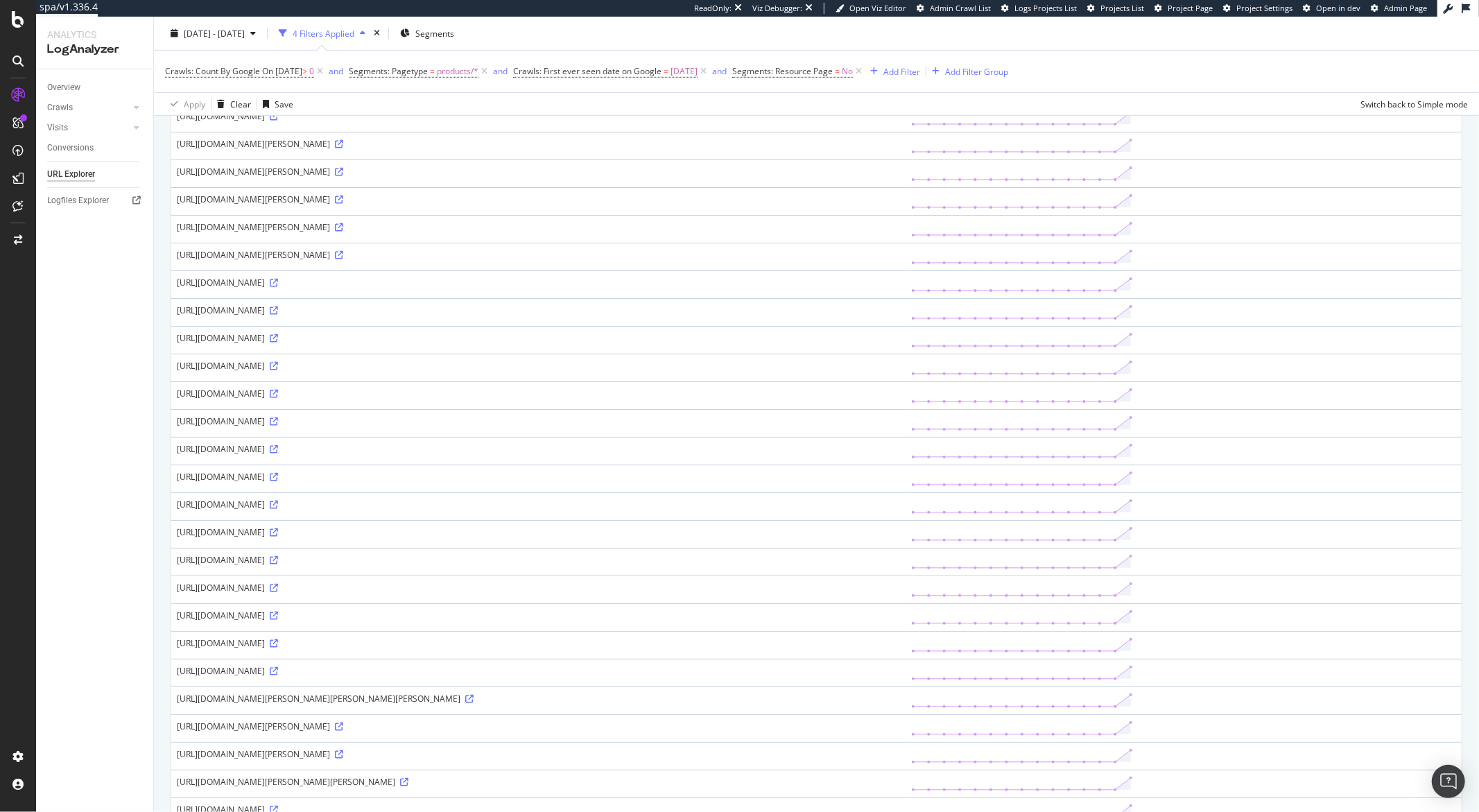
scroll to position [932, 0]
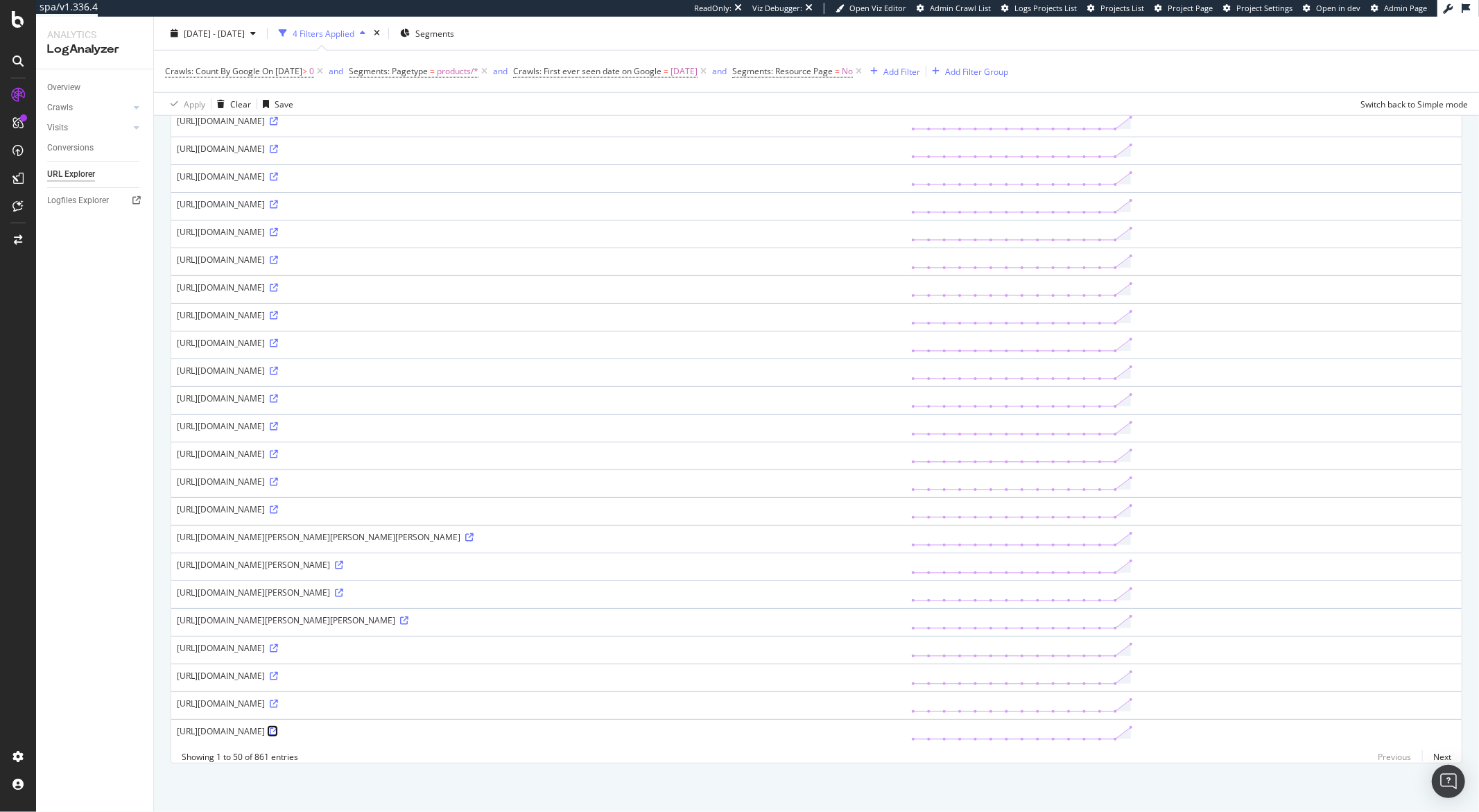
click at [278, 727] on icon at bounding box center [273, 731] width 9 height 9
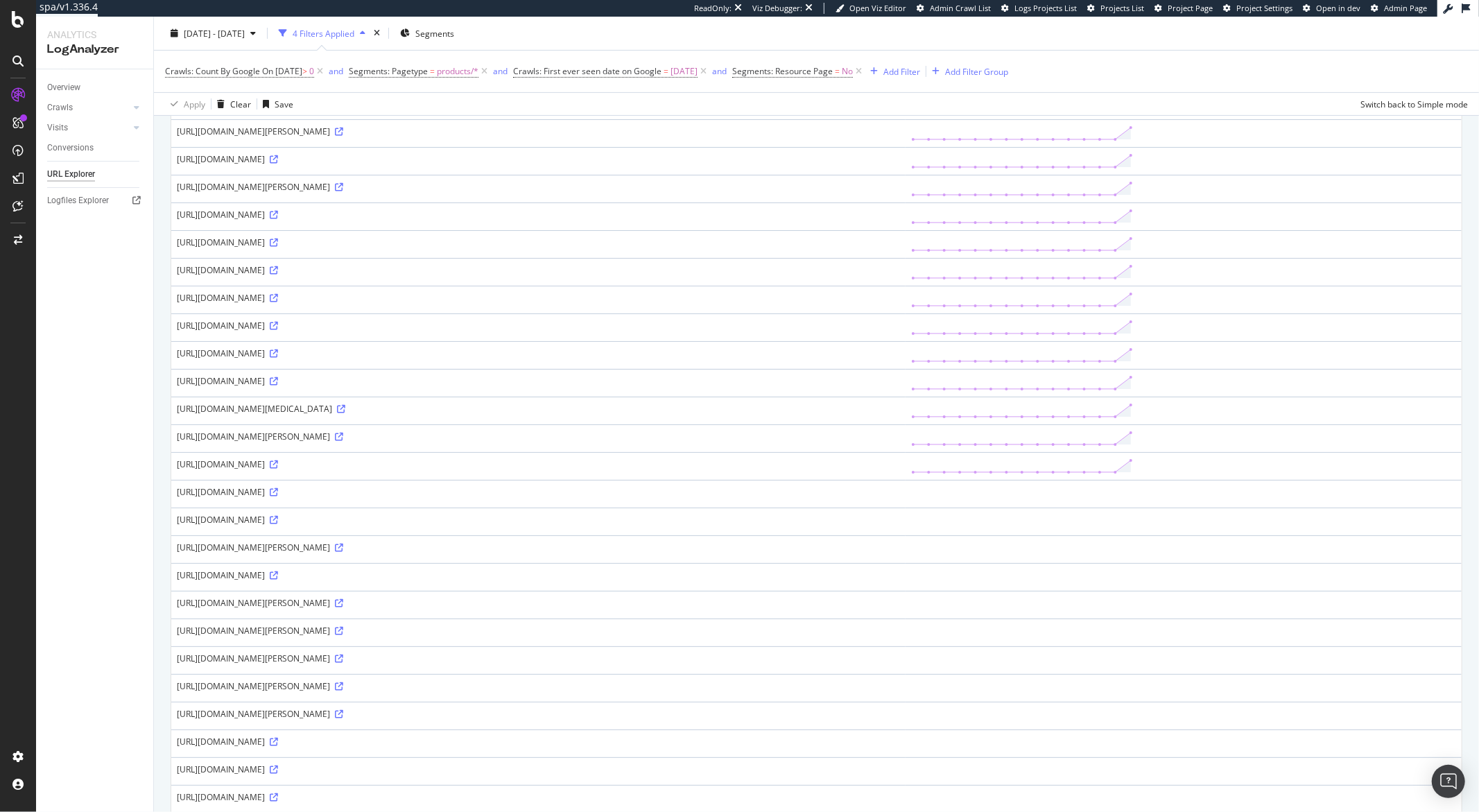
scroll to position [281, 0]
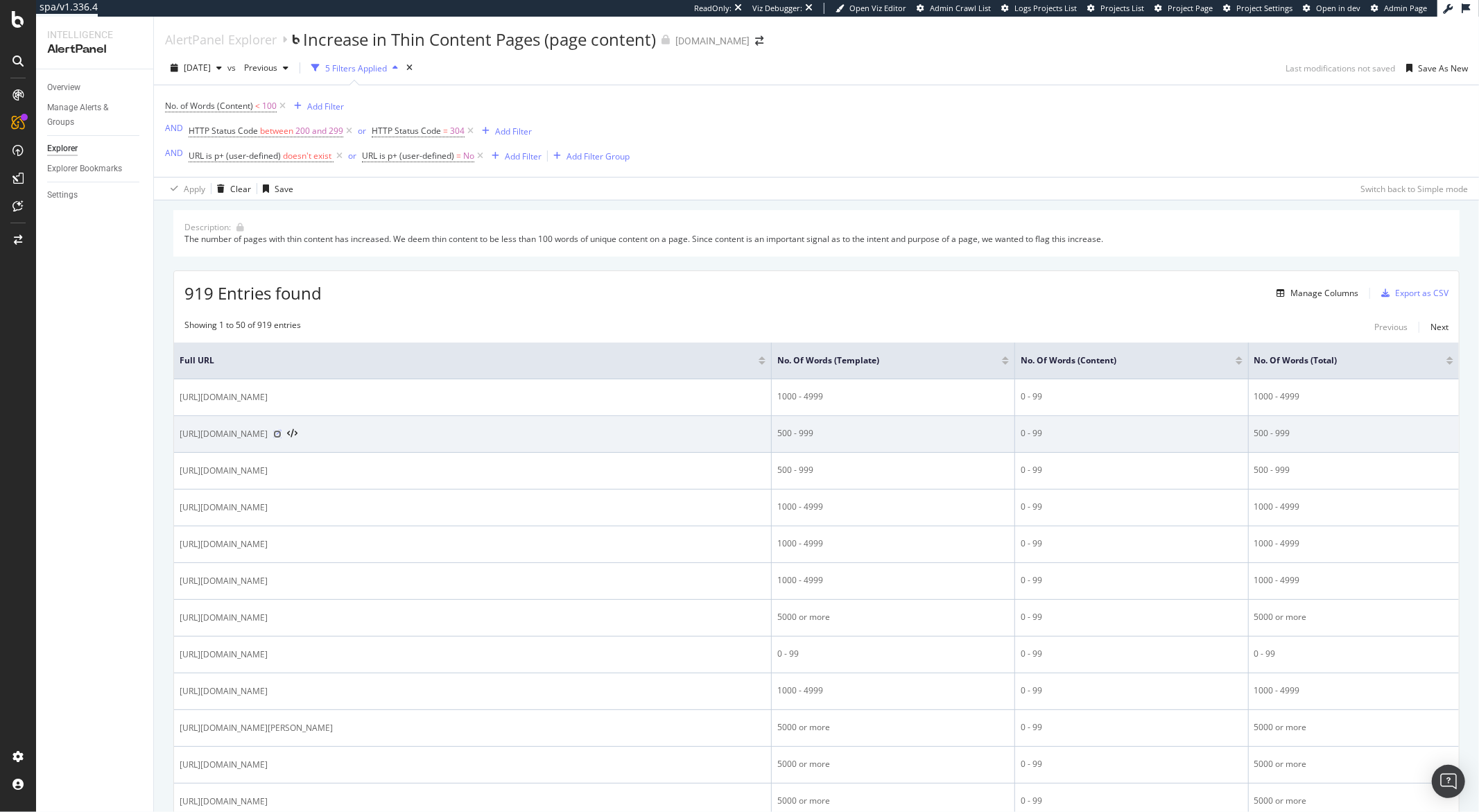
click at [281, 437] on icon at bounding box center [277, 434] width 9 height 9
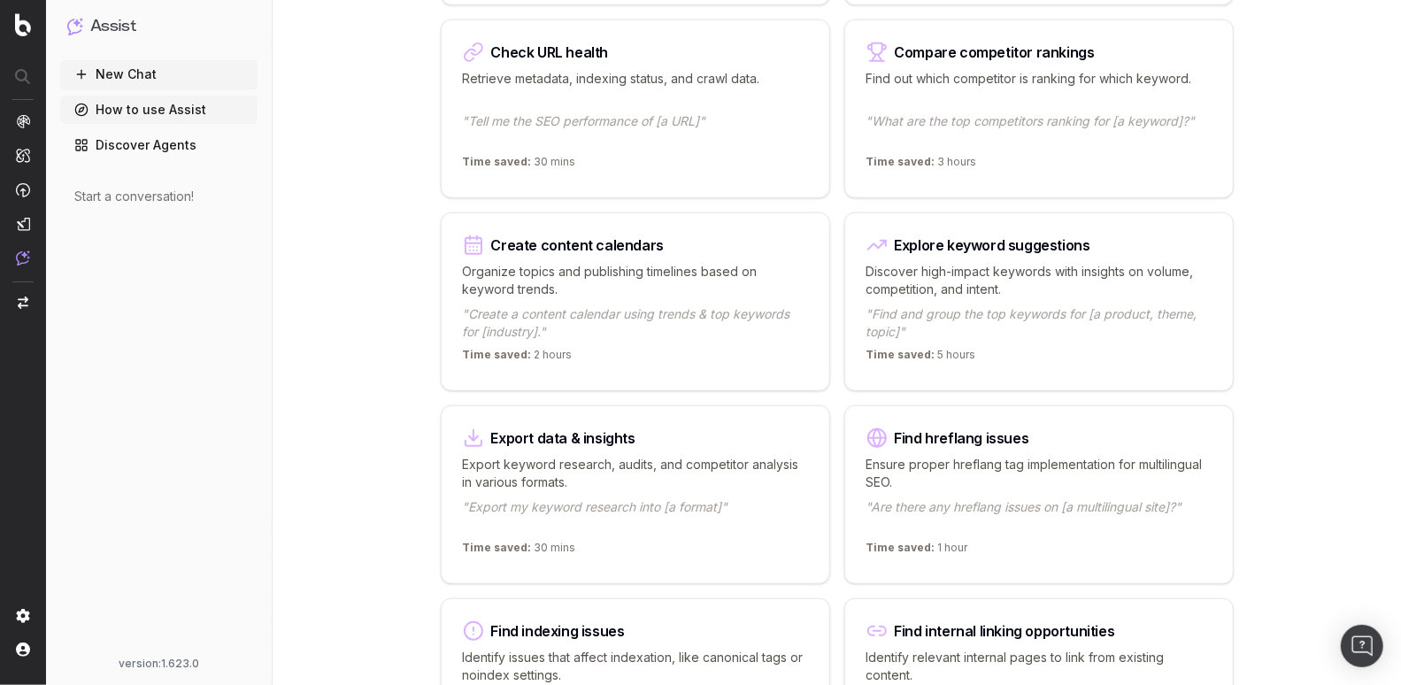
scroll to position [638, 0]
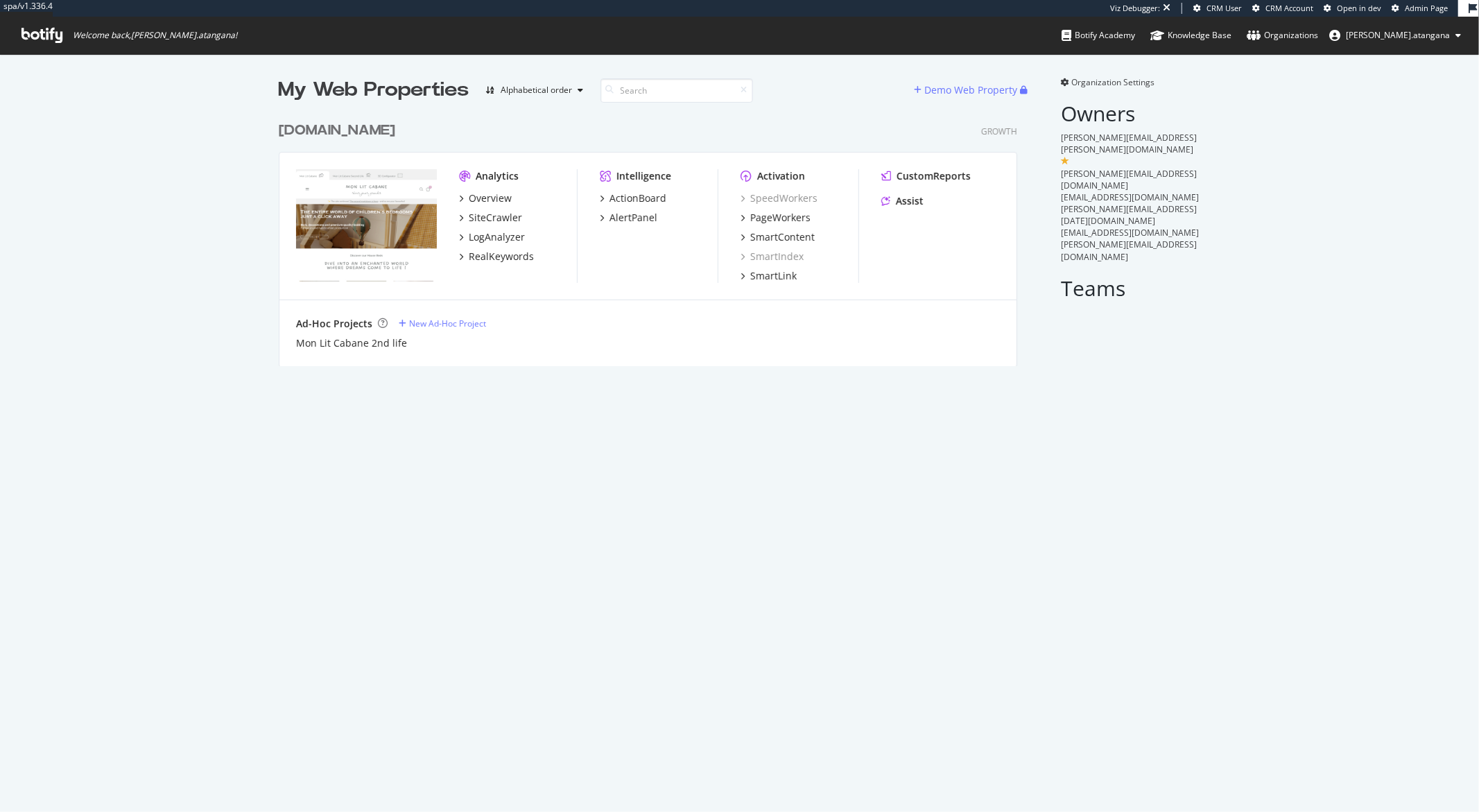
scroll to position [251, 738]
click at [636, 199] on div "ActionBoard" at bounding box center [638, 198] width 57 height 14
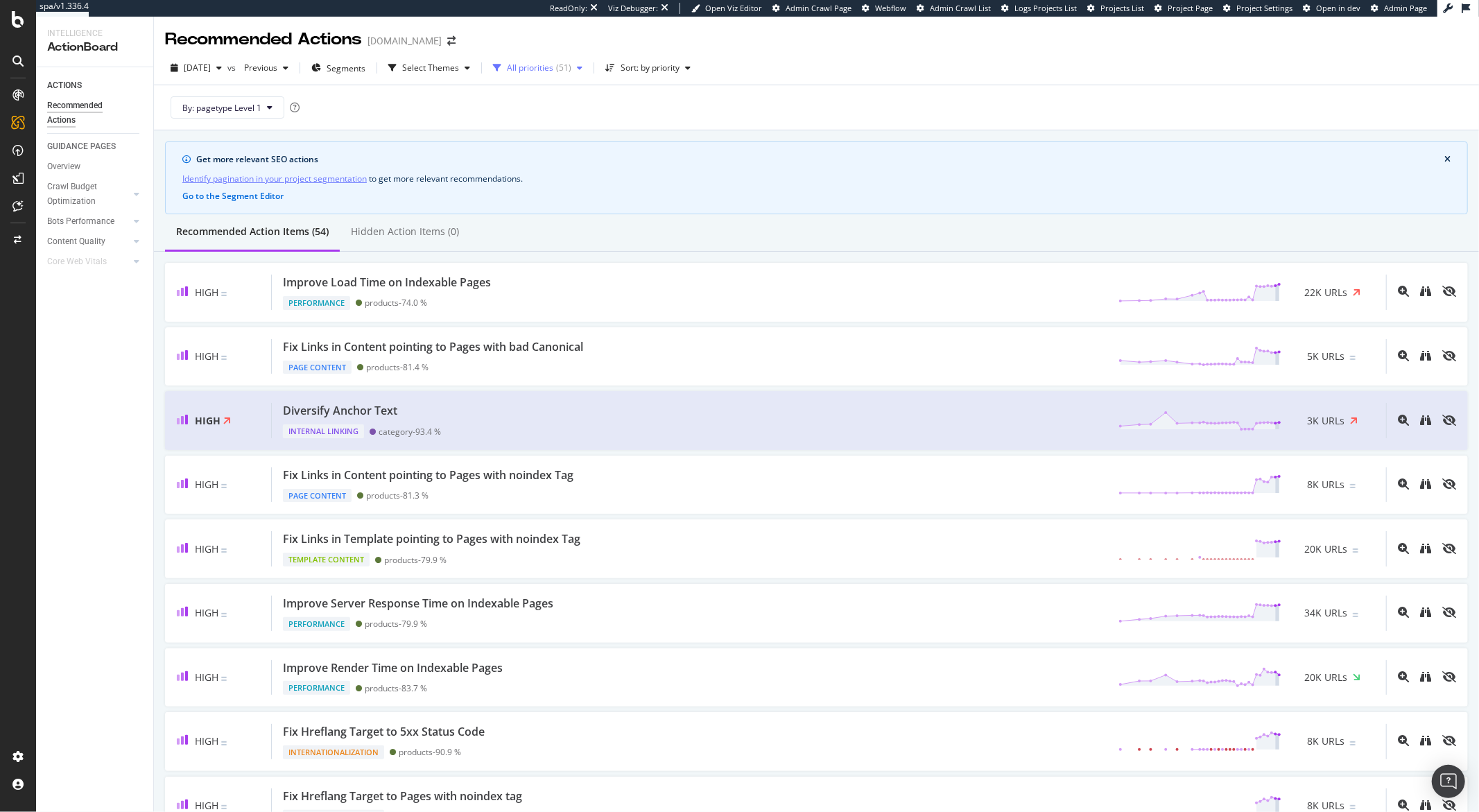
click at [574, 73] on div "All priorities ( 51 )" at bounding box center [537, 67] width 100 height 21
click at [476, 74] on div "Select Themes" at bounding box center [429, 67] width 93 height 21
click at [571, 70] on div "All priorities ( 51 )" at bounding box center [539, 67] width 64 height 9
click at [551, 121] on div "High" at bounding box center [548, 120] width 18 height 12
click at [459, 70] on div "Select Themes" at bounding box center [430, 67] width 57 height 9
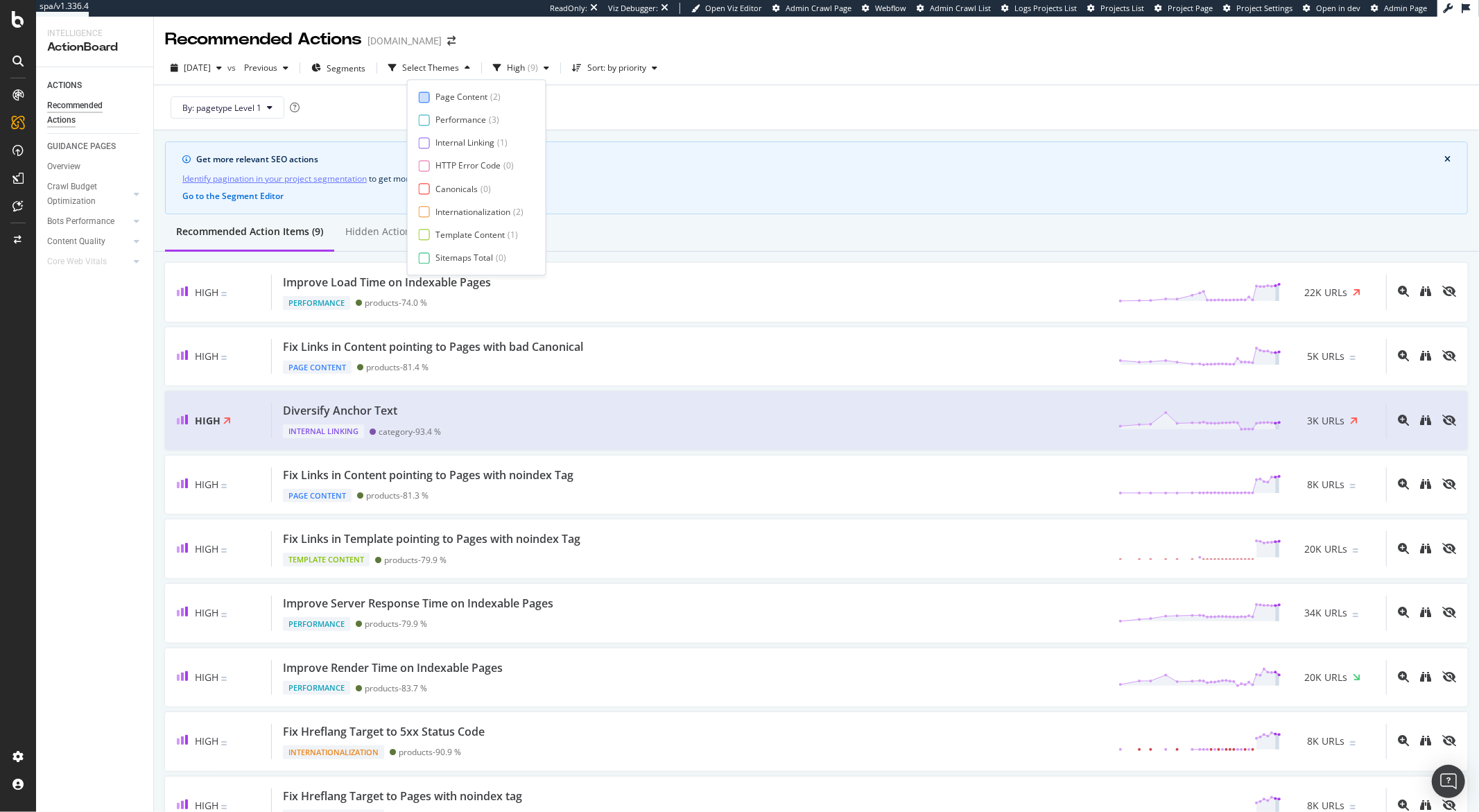
click at [463, 93] on div "Page Content" at bounding box center [461, 96] width 52 height 12
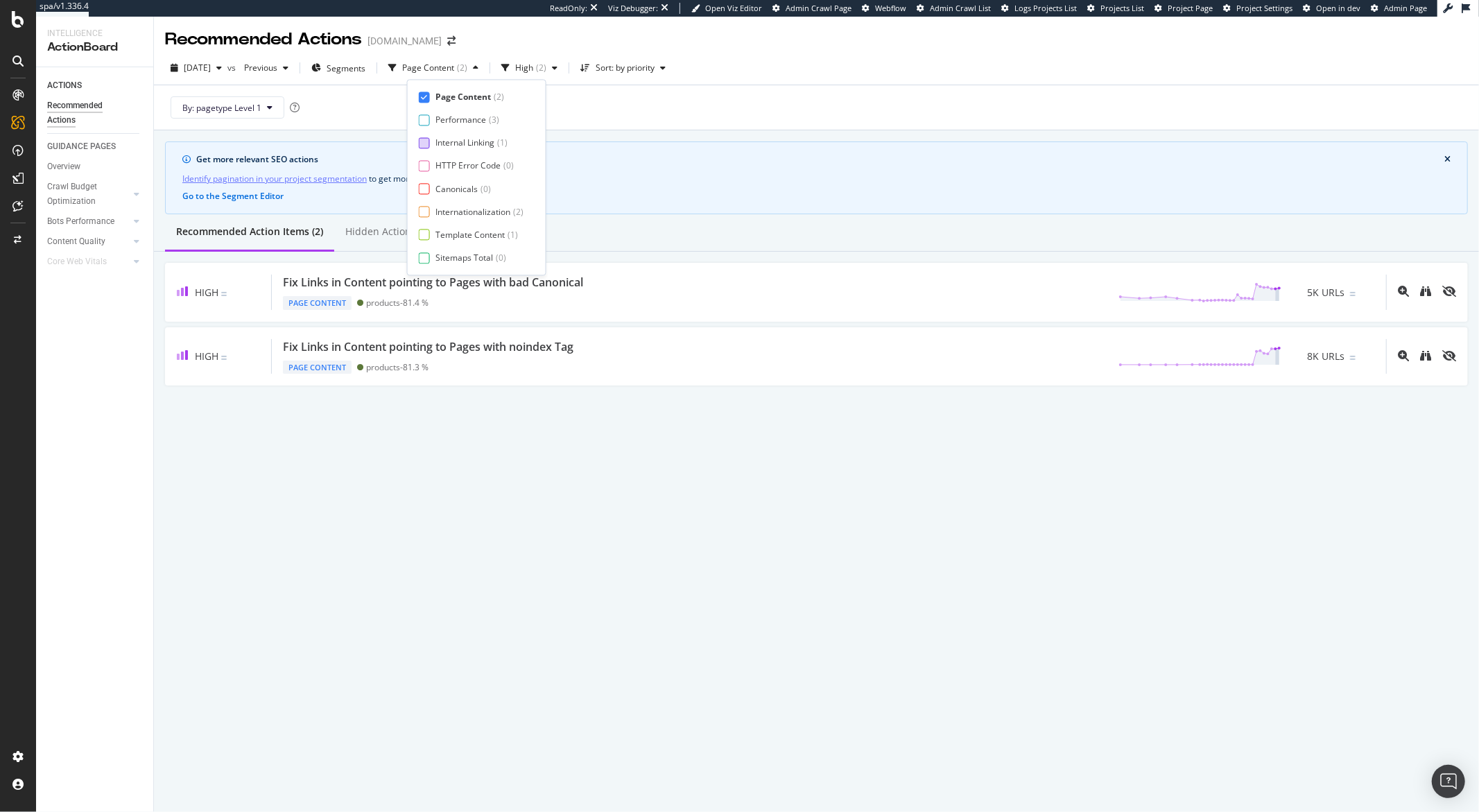
click at [468, 142] on div "Internal Linking" at bounding box center [465, 143] width 59 height 12
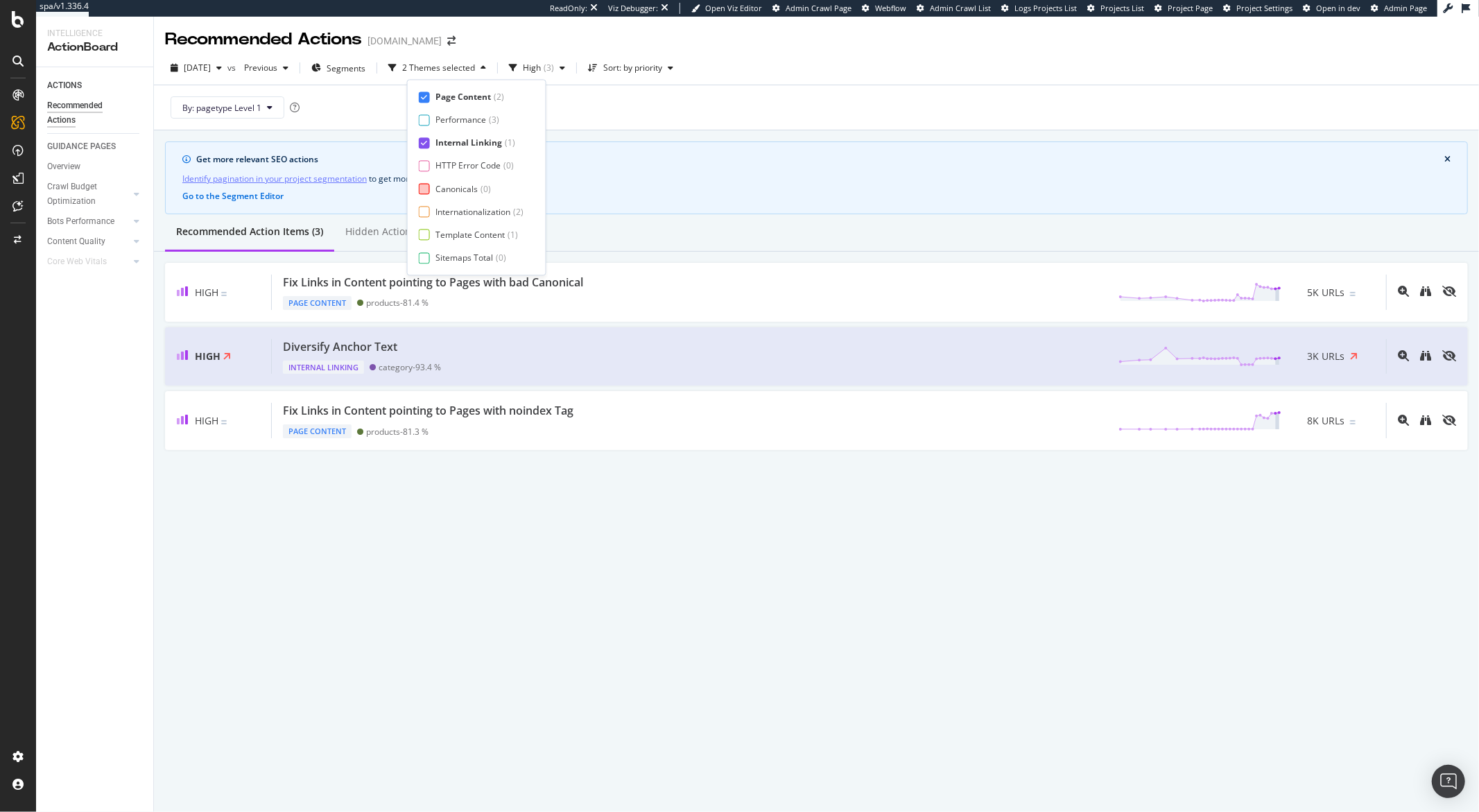
click at [476, 192] on div "Canonicals" at bounding box center [457, 189] width 42 height 12
click at [479, 171] on div "HTTP Error Code" at bounding box center [468, 165] width 65 height 12
click at [483, 214] on div "Internationalization" at bounding box center [473, 211] width 75 height 12
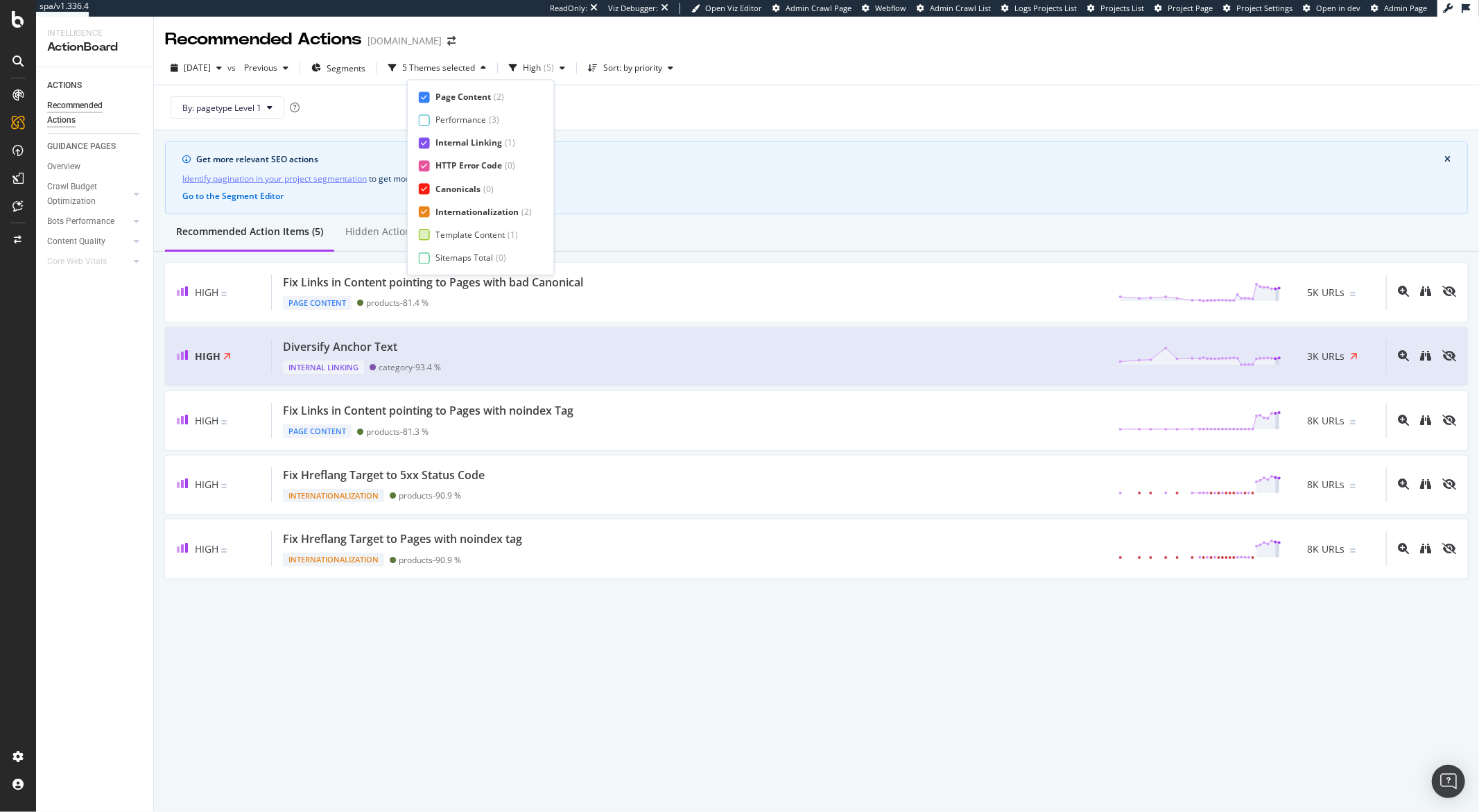
click at [484, 233] on div "Template Content" at bounding box center [470, 234] width 70 height 12
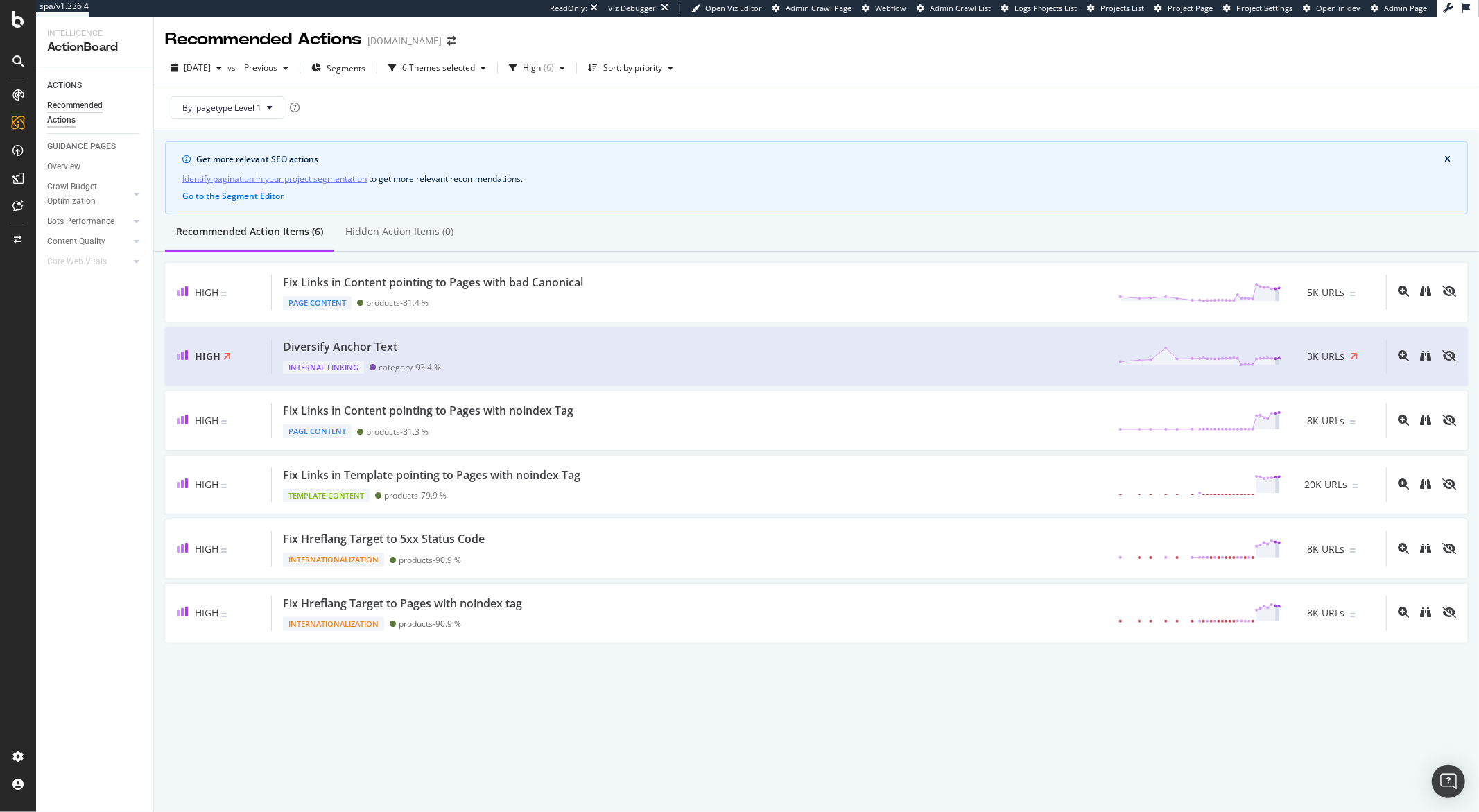
click at [673, 148] on div "Get more relevant SEO actions Identify pagination in your project segmentation …" at bounding box center [816, 178] width 1303 height 73
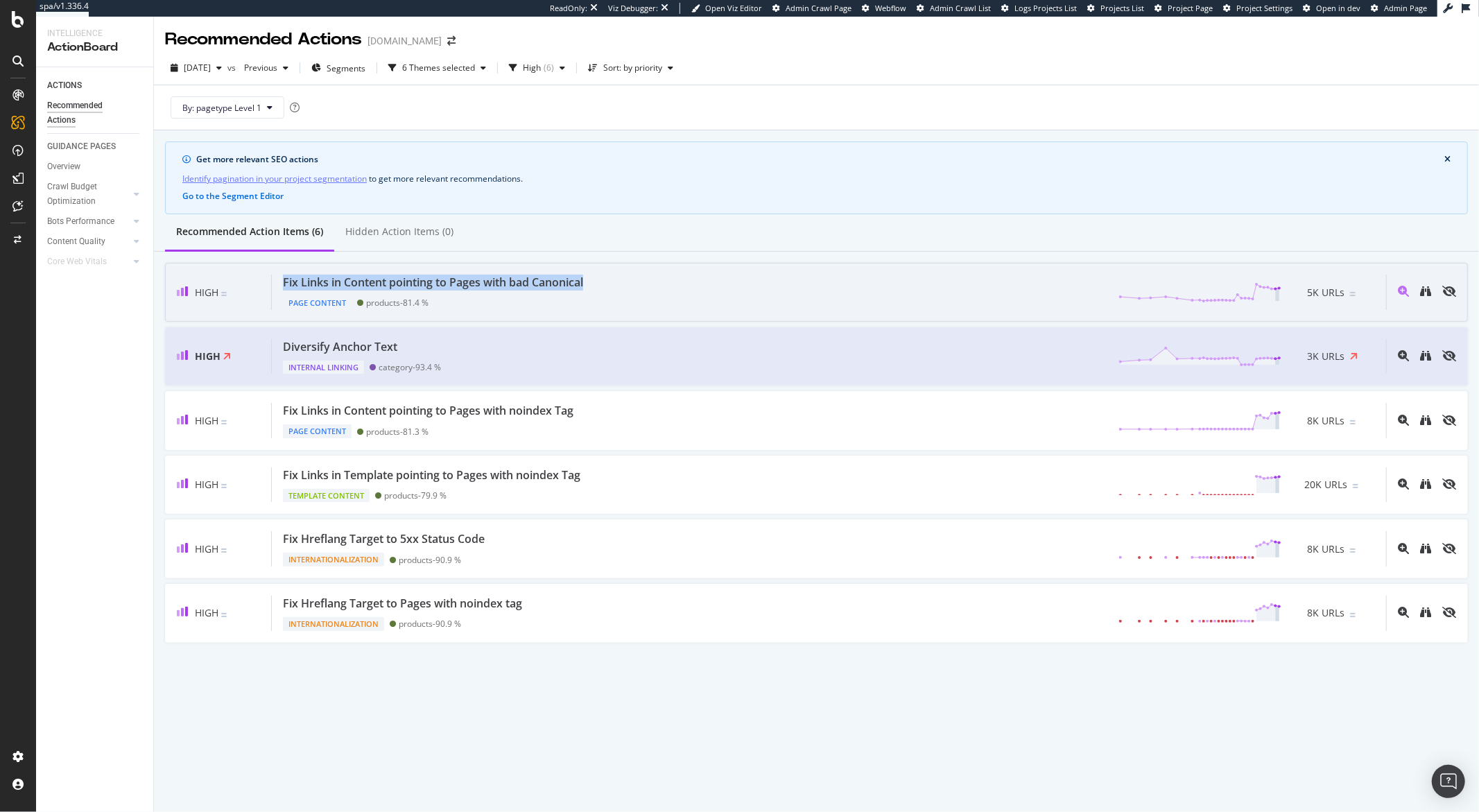
drag, startPoint x: 592, startPoint y: 283, endPoint x: 284, endPoint y: 286, distance: 308.0
click at [284, 286] on div "Fix Links in Content pointing to Pages with bad Canonical Page Content products…" at bounding box center [829, 292] width 1114 height 35
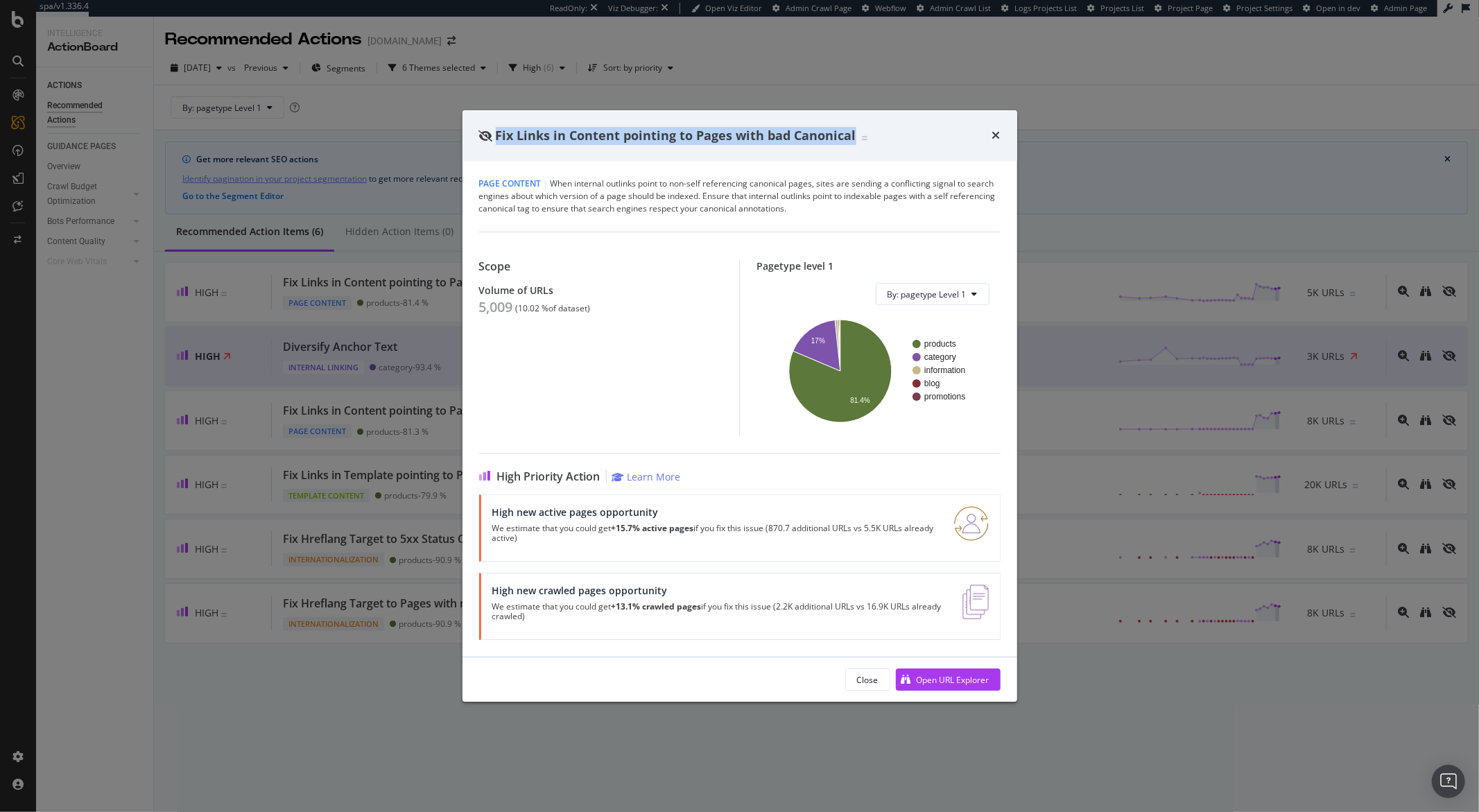
drag, startPoint x: 850, startPoint y: 135, endPoint x: 498, endPoint y: 135, distance: 352.0
click at [498, 135] on span "Fix Links in Content pointing to Pages with bad Canonical" at bounding box center [676, 135] width 360 height 16
copy span "Fix Links in Content pointing to Pages with bad Canonical"
click at [853, 57] on div "Fix Links in Content pointing to Pages with bad Canonical Page Content | When i…" at bounding box center [740, 406] width 1479 height 812
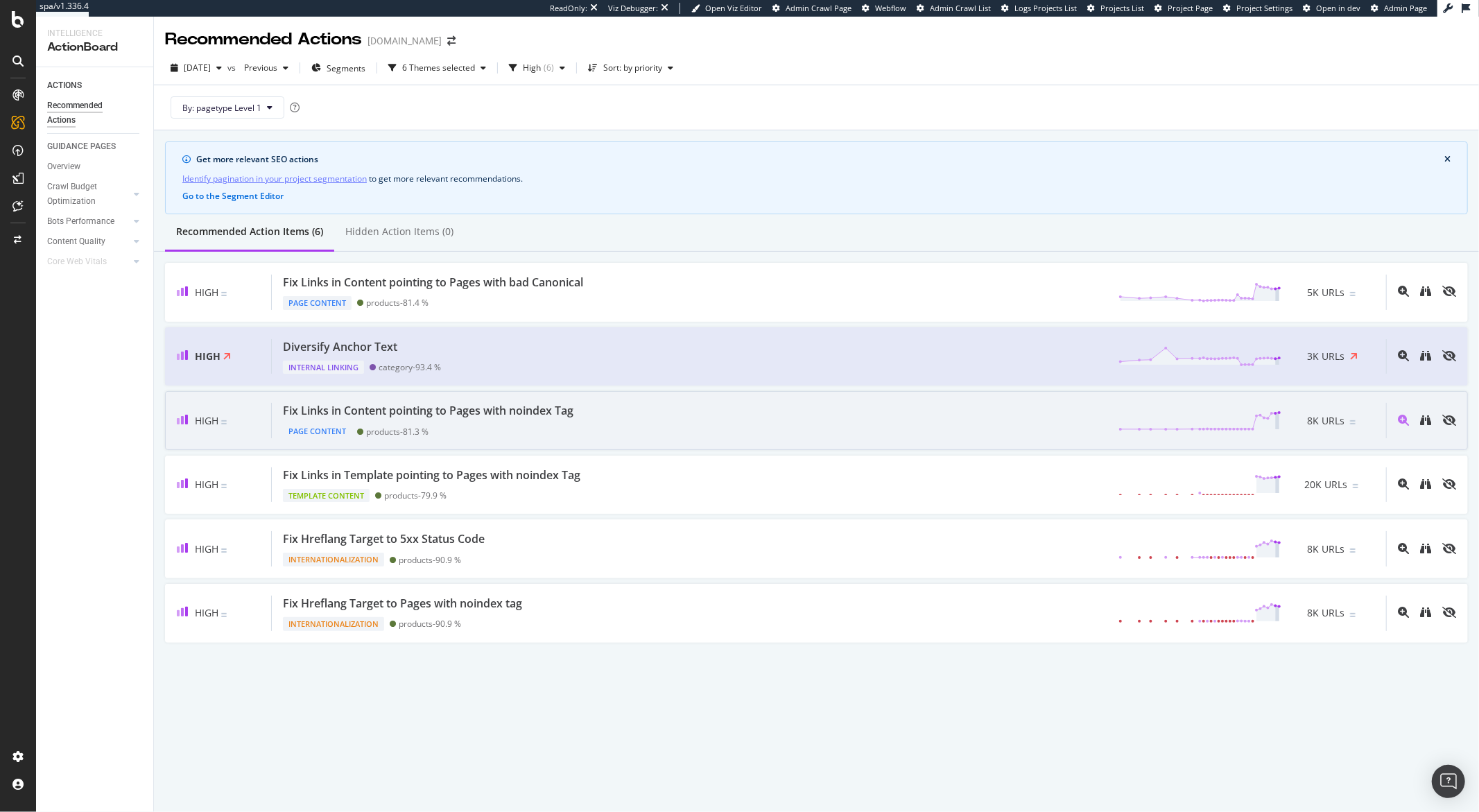
click at [499, 446] on div "High Fix Links in Content pointing to Pages with noindex Tag Page Content produ…" at bounding box center [816, 420] width 1303 height 59
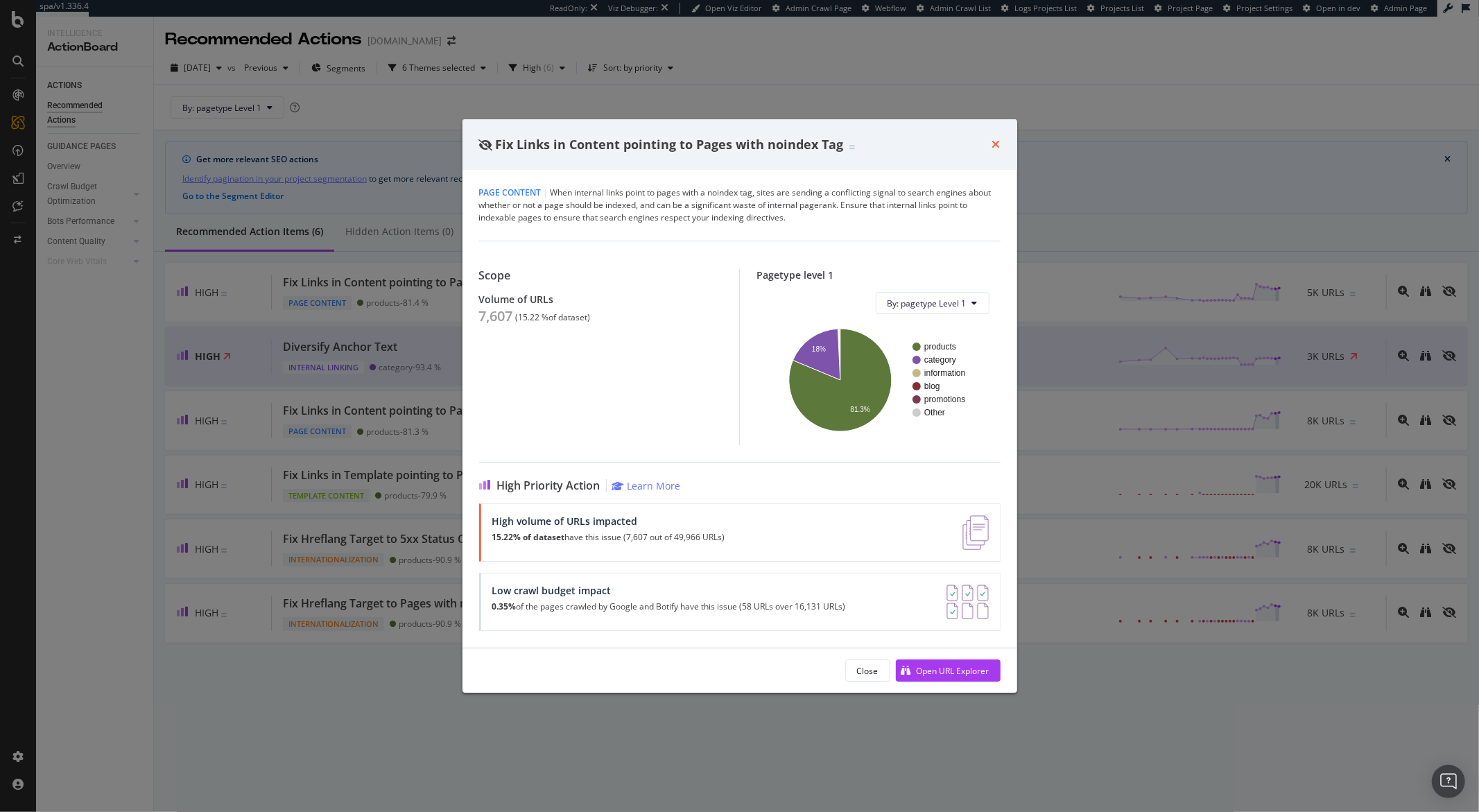
click at [1000, 146] on icon "times" at bounding box center [996, 144] width 9 height 11
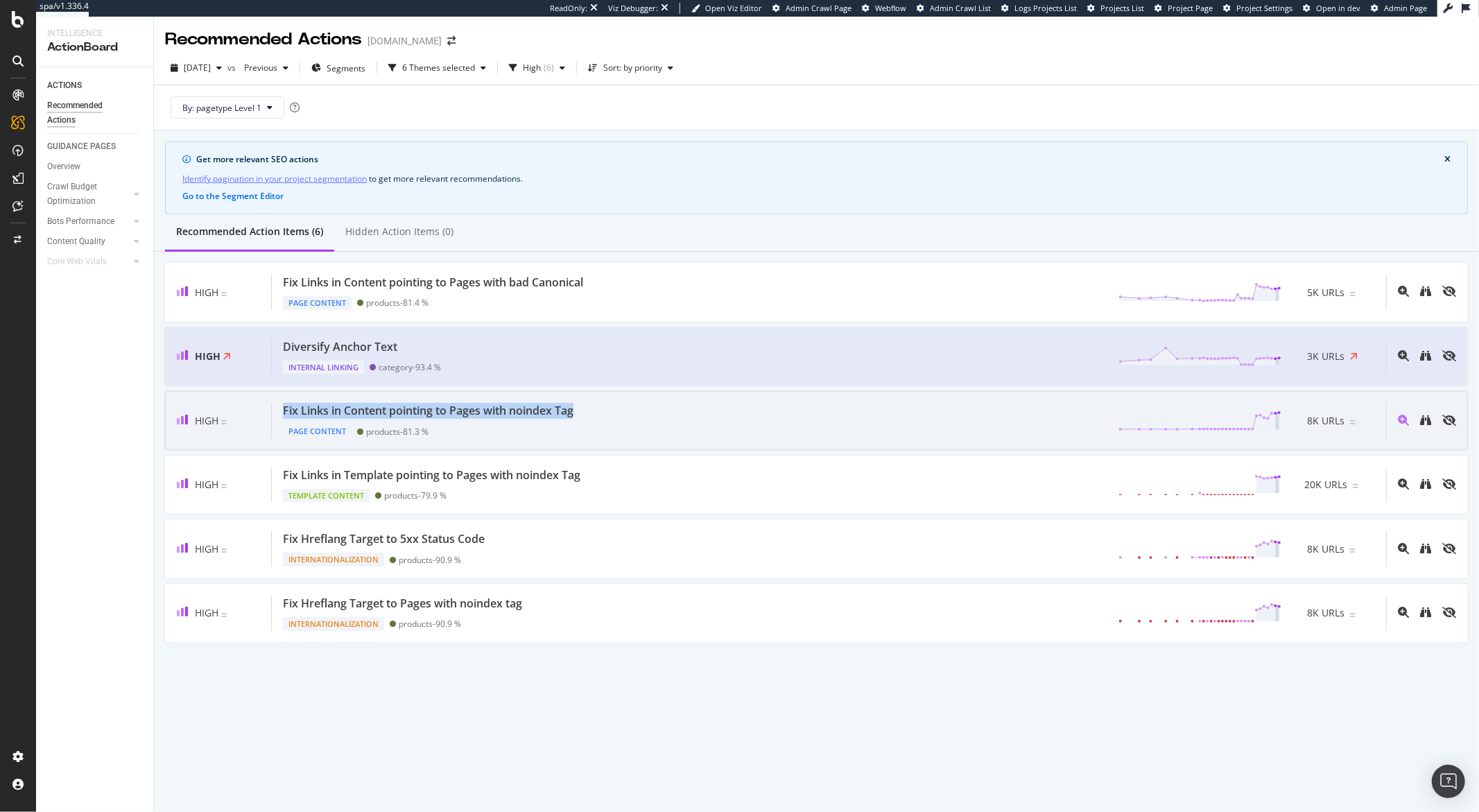
drag, startPoint x: 603, startPoint y: 409, endPoint x: 280, endPoint y: 412, distance: 323.0
click at [280, 412] on div "Fix Links in Content pointing to Pages with noindex Tag Page Content products -…" at bounding box center [829, 420] width 1114 height 35
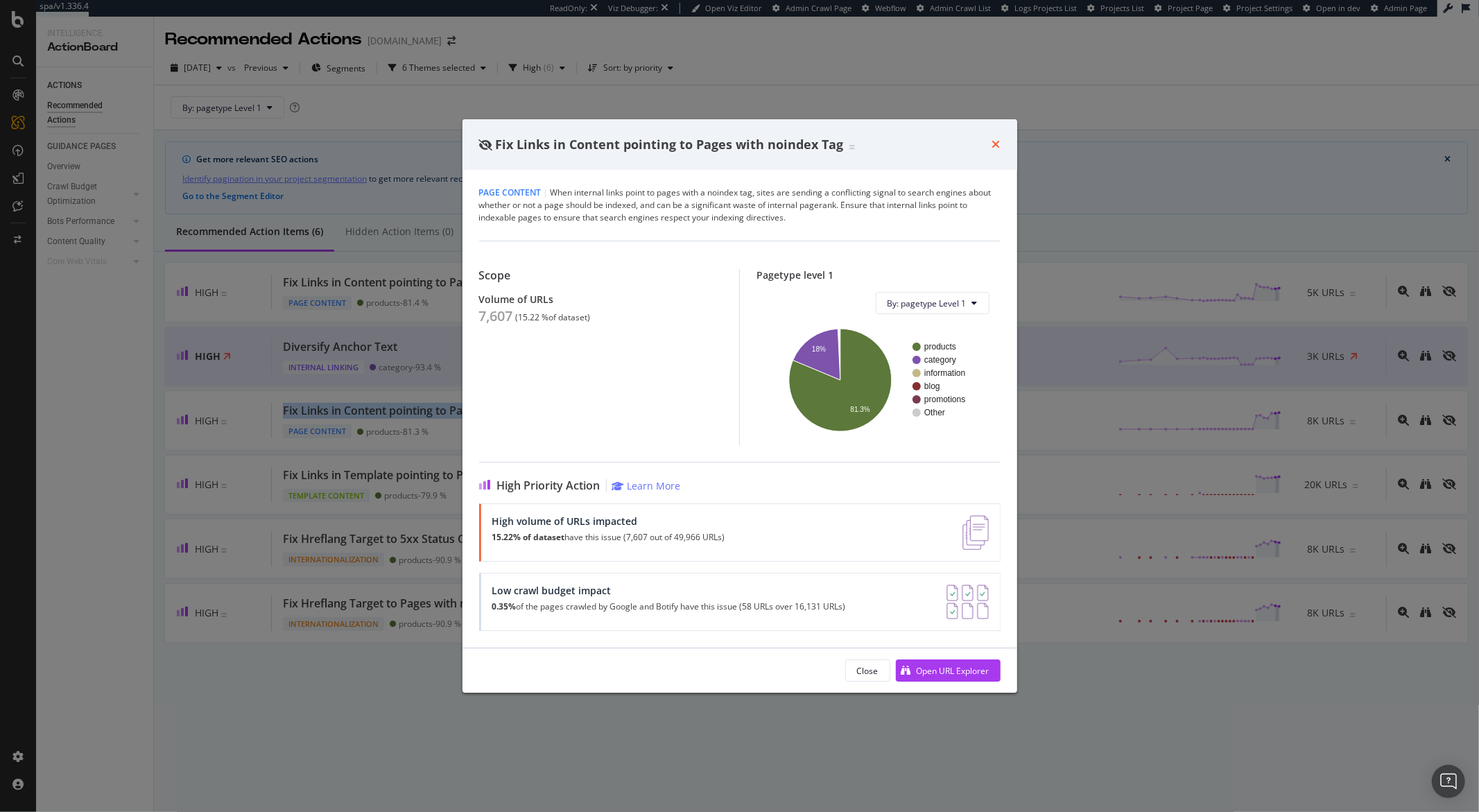
click at [999, 143] on icon "times" at bounding box center [996, 144] width 9 height 11
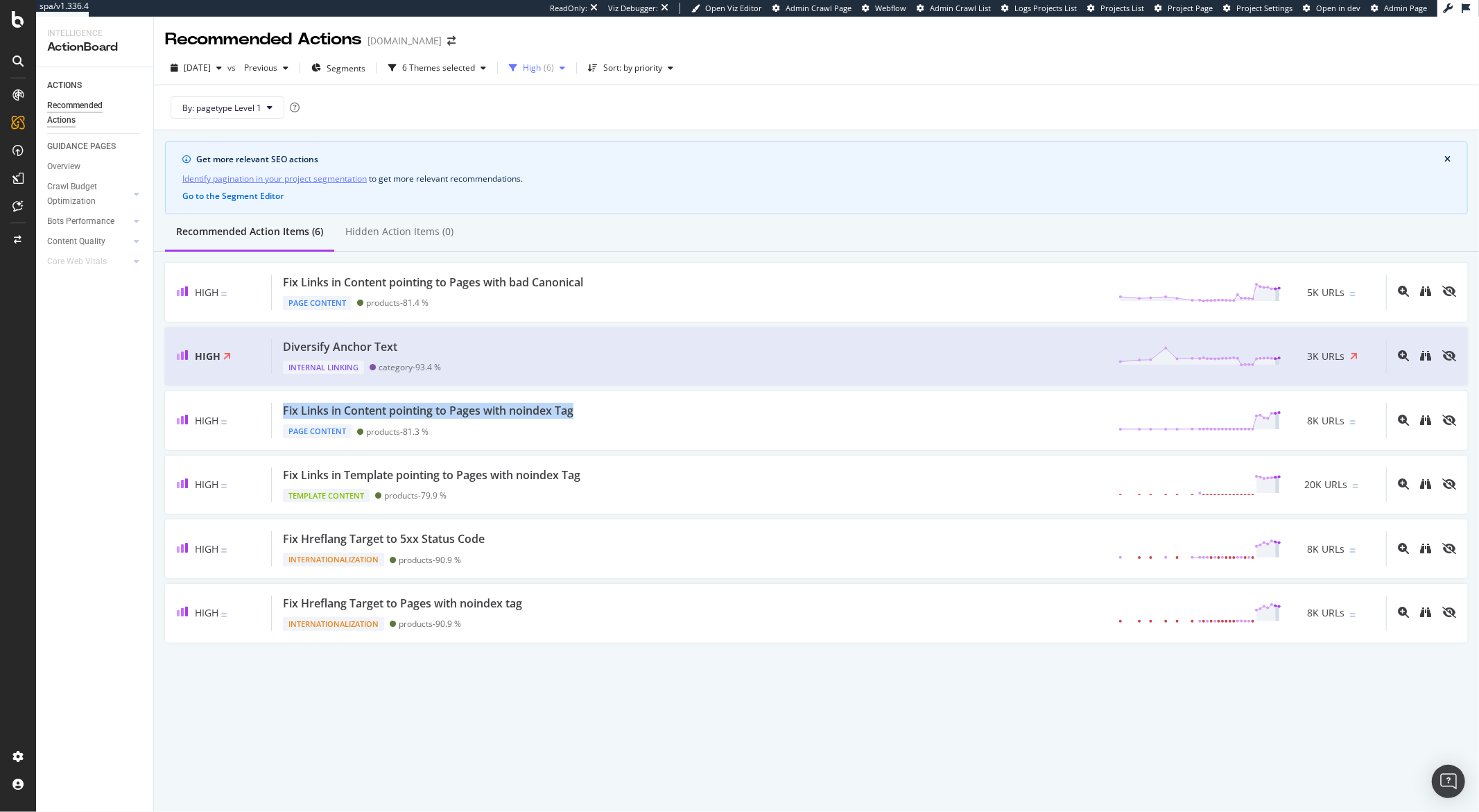
click at [554, 70] on div "( 6 )" at bounding box center [548, 67] width 10 height 9
click at [475, 70] on div "6 Themes selected" at bounding box center [438, 67] width 73 height 9
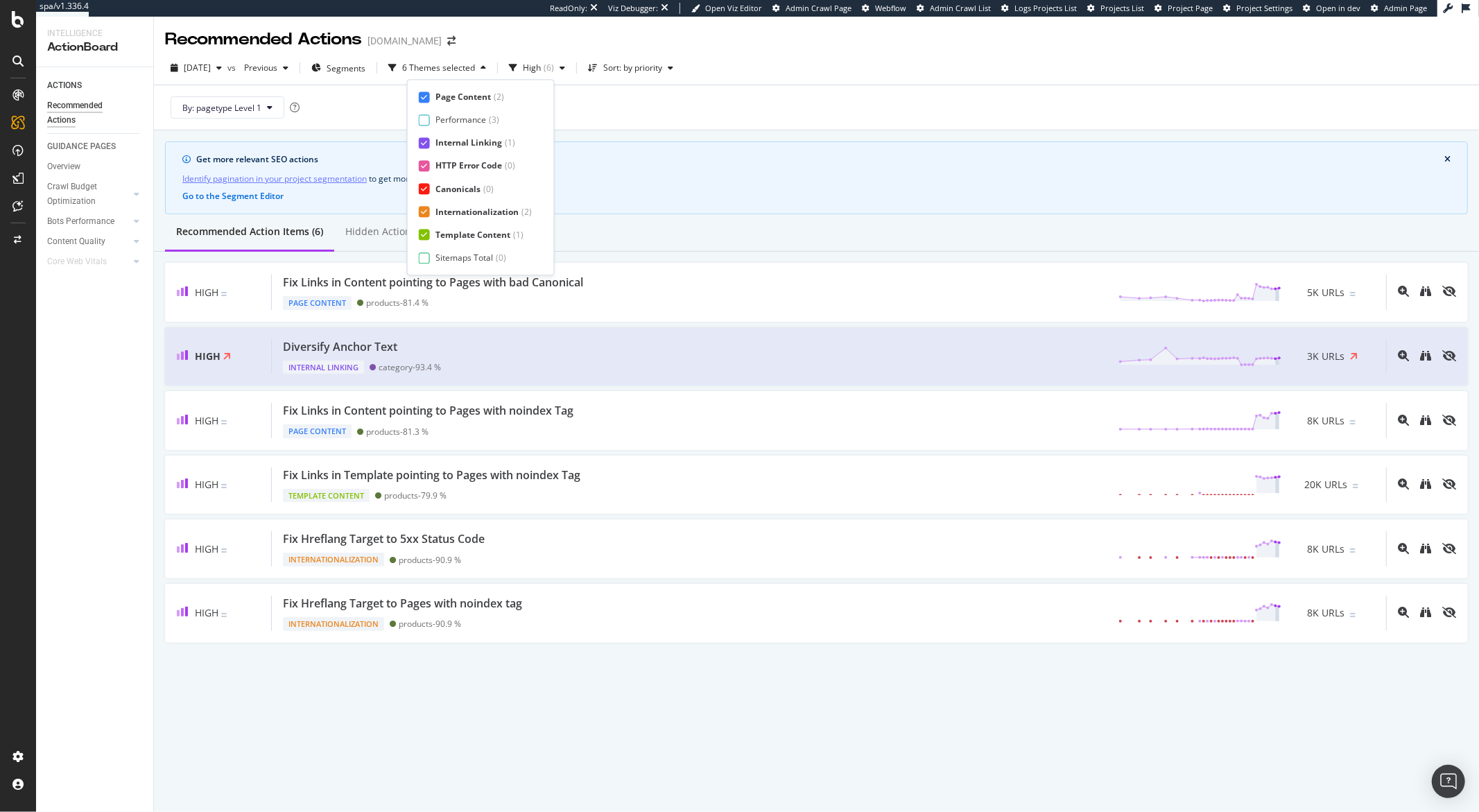
drag, startPoint x: 425, startPoint y: 142, endPoint x: 421, endPoint y: 155, distance: 13.6
click at [425, 142] on icon at bounding box center [424, 143] width 6 height 7
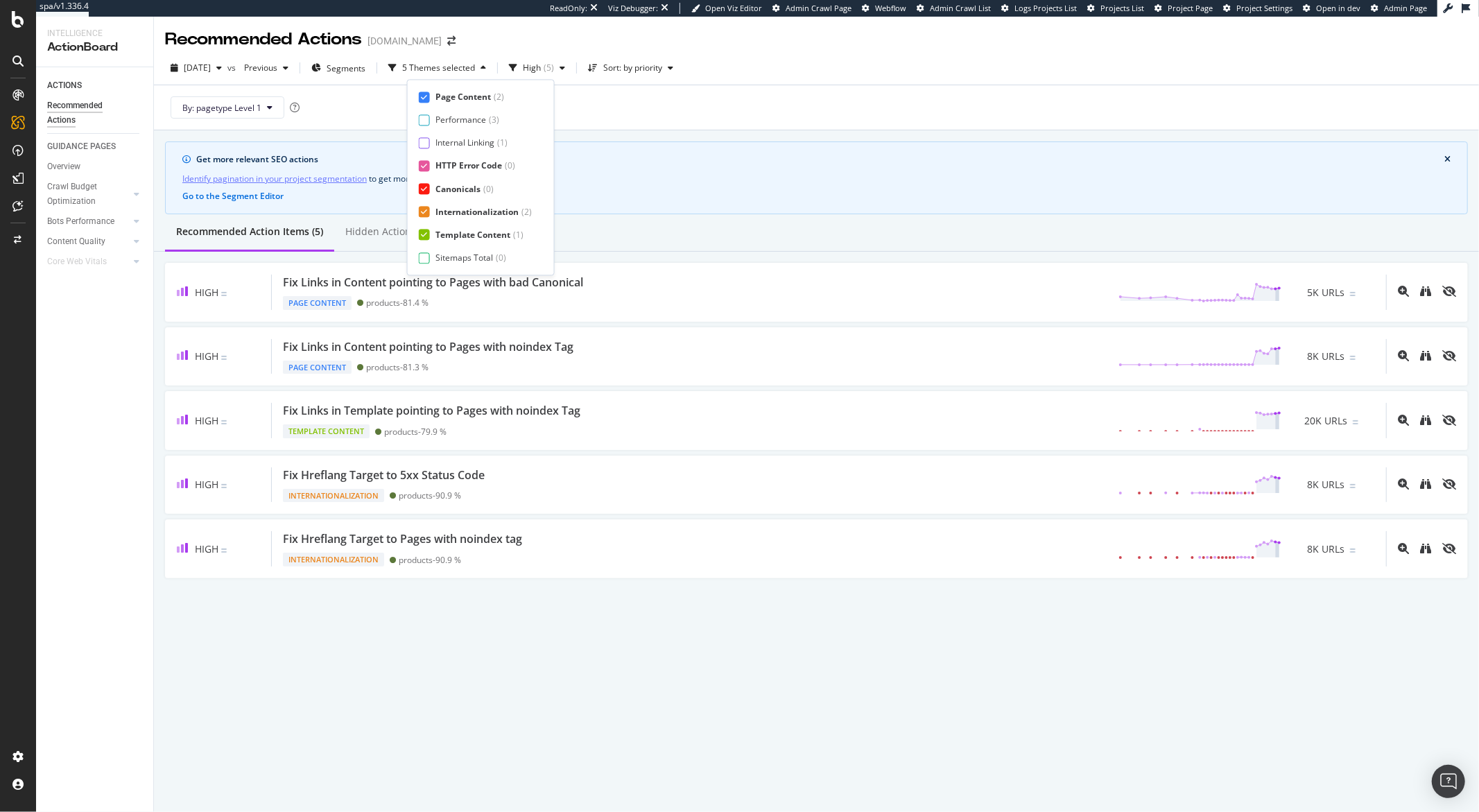
click at [421, 168] on icon at bounding box center [424, 165] width 6 height 7
click at [422, 183] on div "Page Content ( 2 ) Performance ( 3 ) Internal Linking ( 1 ) HTTP Error Code ( 0…" at bounding box center [481, 177] width 124 height 172
click at [425, 195] on div "Canonicals ( 0 )" at bounding box center [476, 189] width 113 height 12
click at [425, 208] on icon at bounding box center [424, 211] width 6 height 7
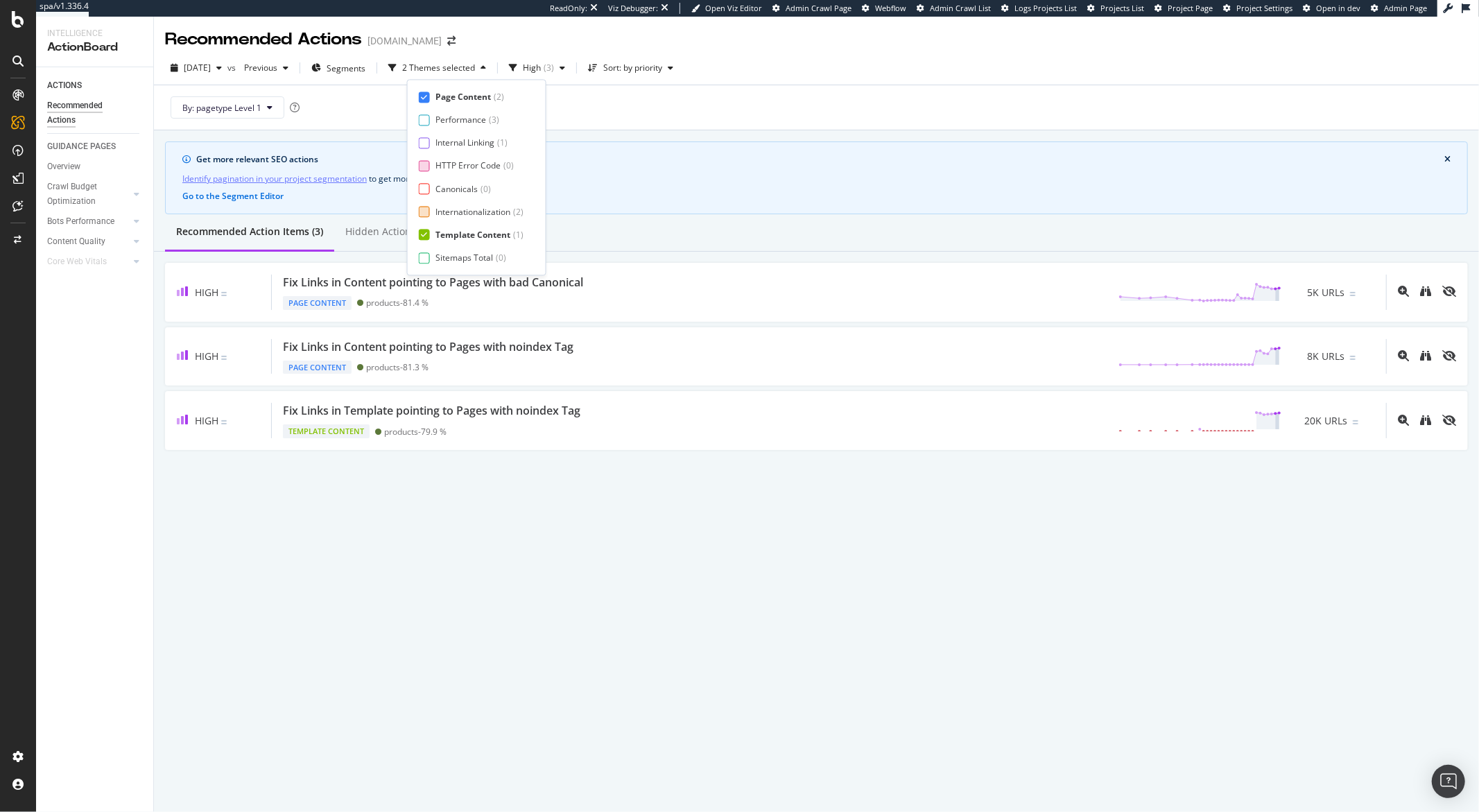
click at [425, 230] on div at bounding box center [425, 235] width 11 height 11
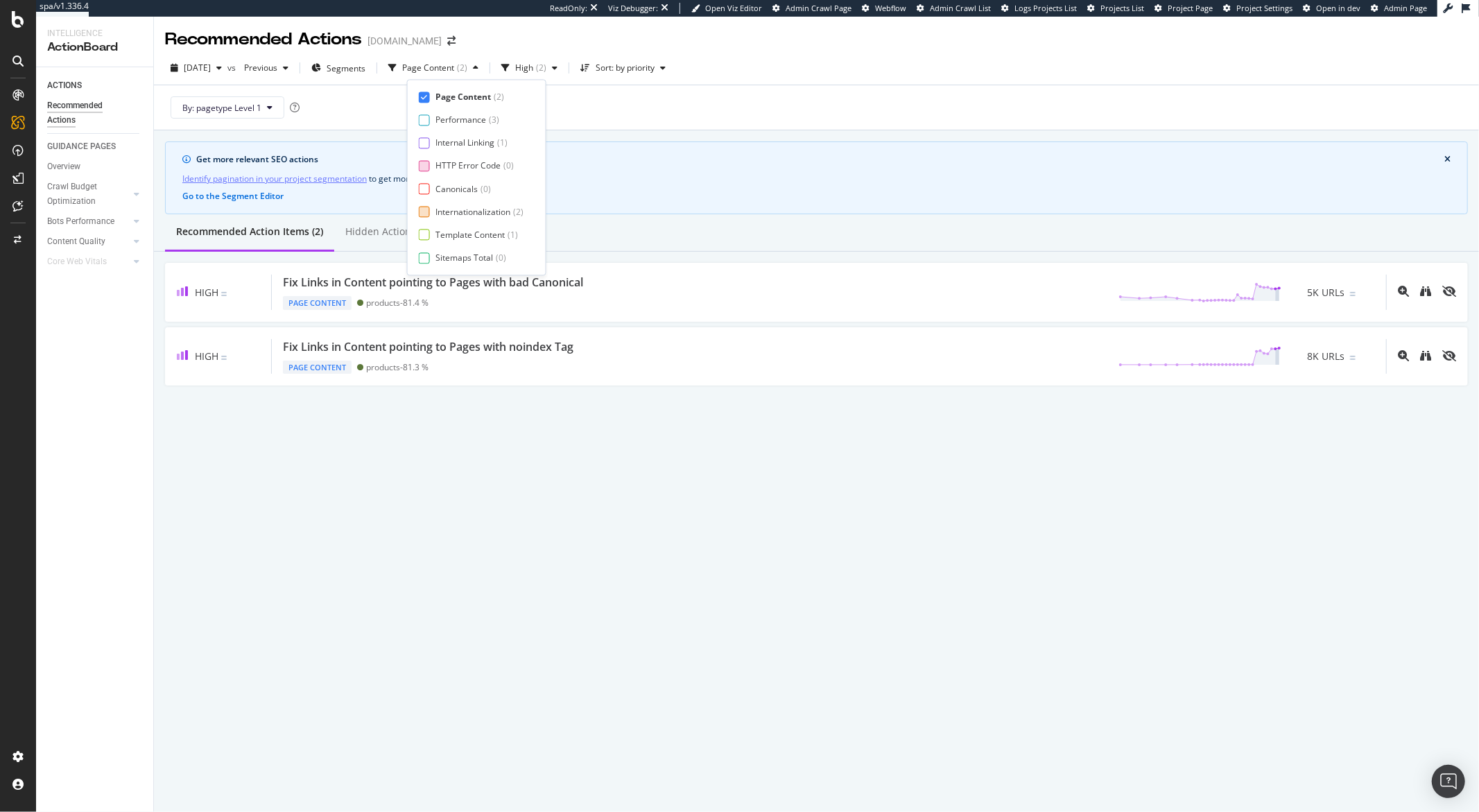
click at [425, 106] on div "Page Content ( 2 ) Performance ( 3 ) Internal Linking ( 1 ) HTTP Error Code ( 0…" at bounding box center [477, 177] width 116 height 172
click at [424, 101] on div at bounding box center [425, 97] width 11 height 11
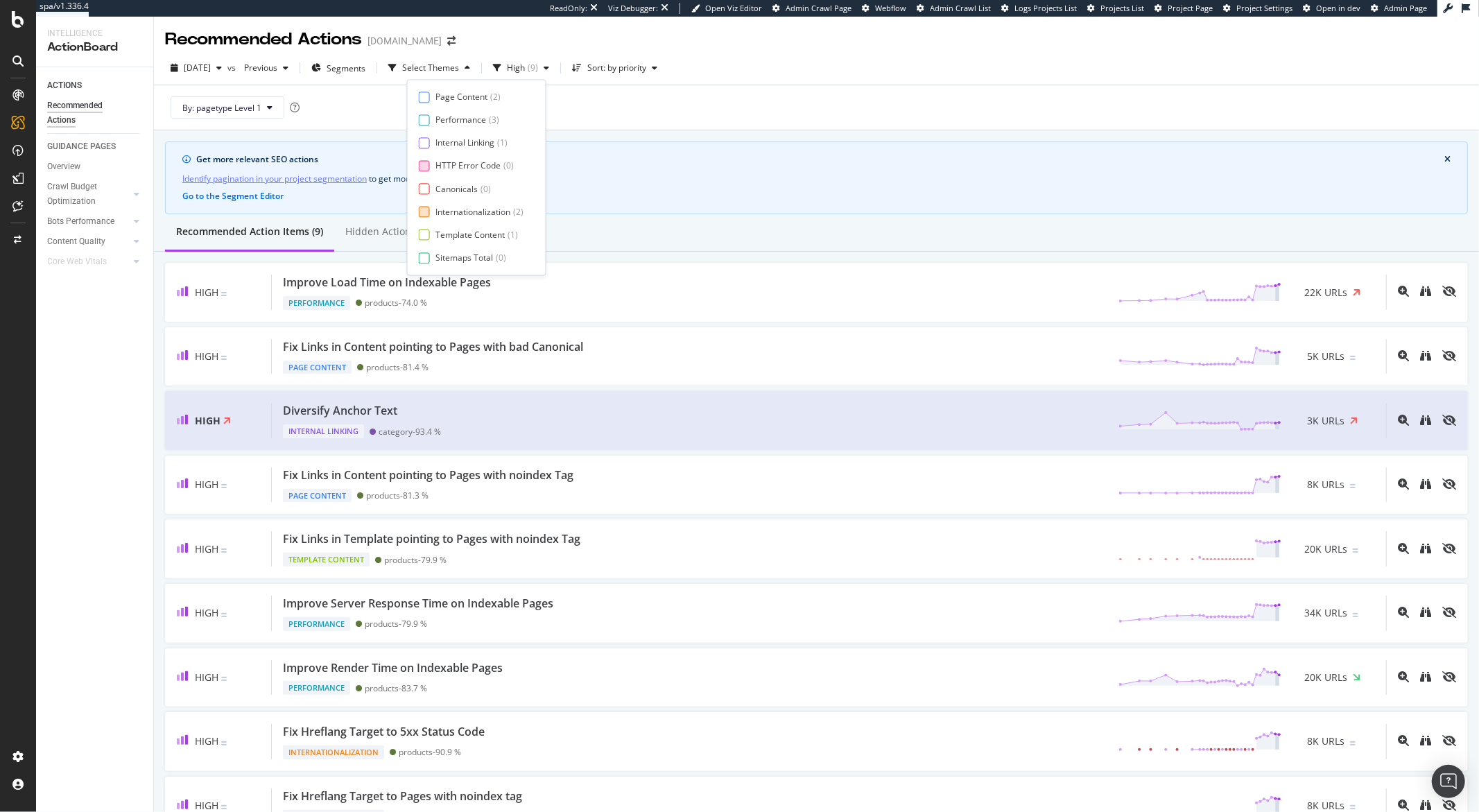
click at [727, 117] on div "By: pagetype Level 1" at bounding box center [816, 107] width 1303 height 45
click at [555, 70] on div "button" at bounding box center [546, 67] width 16 height 9
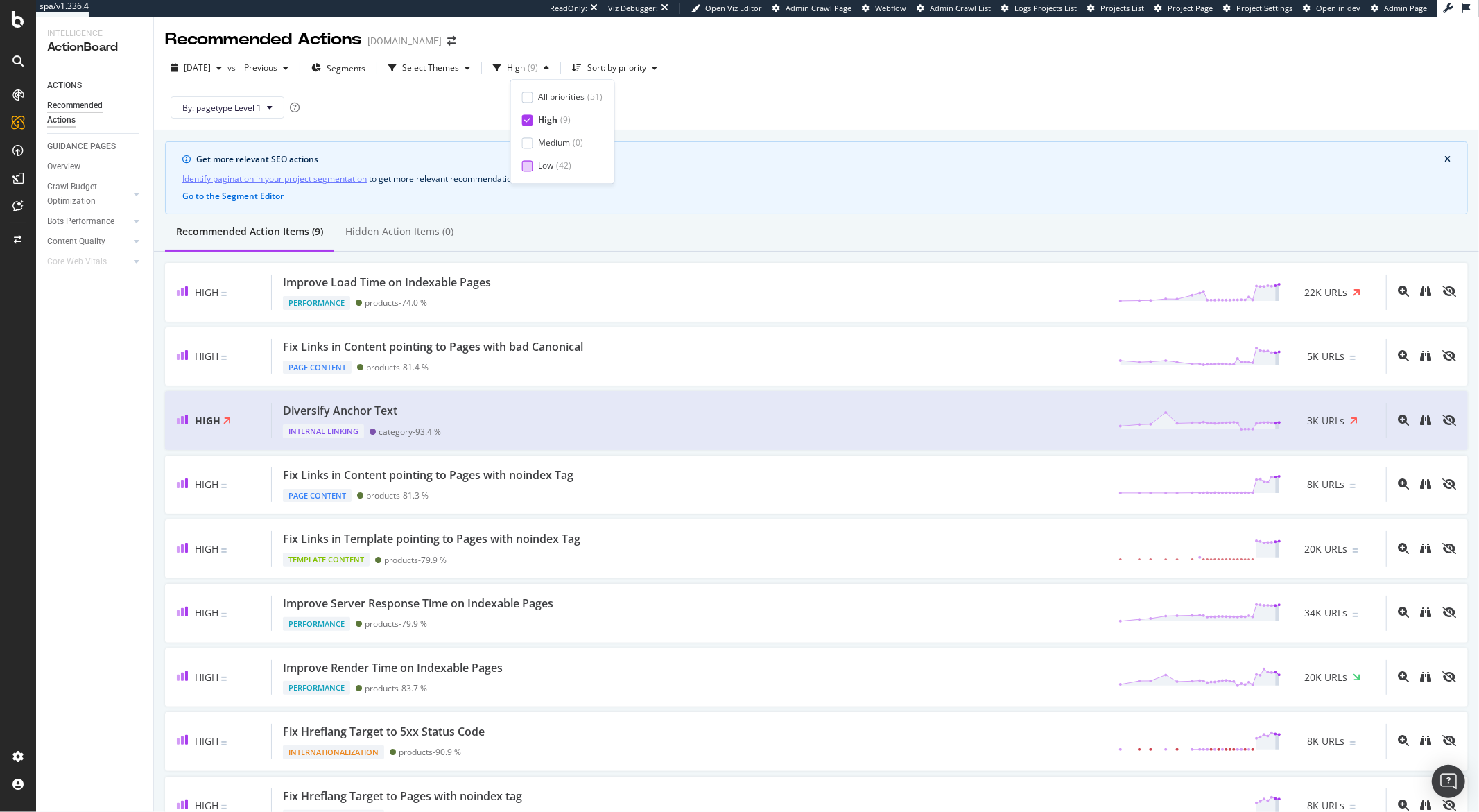
click at [534, 164] on div "Low ( 42 )" at bounding box center [563, 165] width 81 height 12
click at [529, 124] on div at bounding box center [528, 120] width 11 height 11
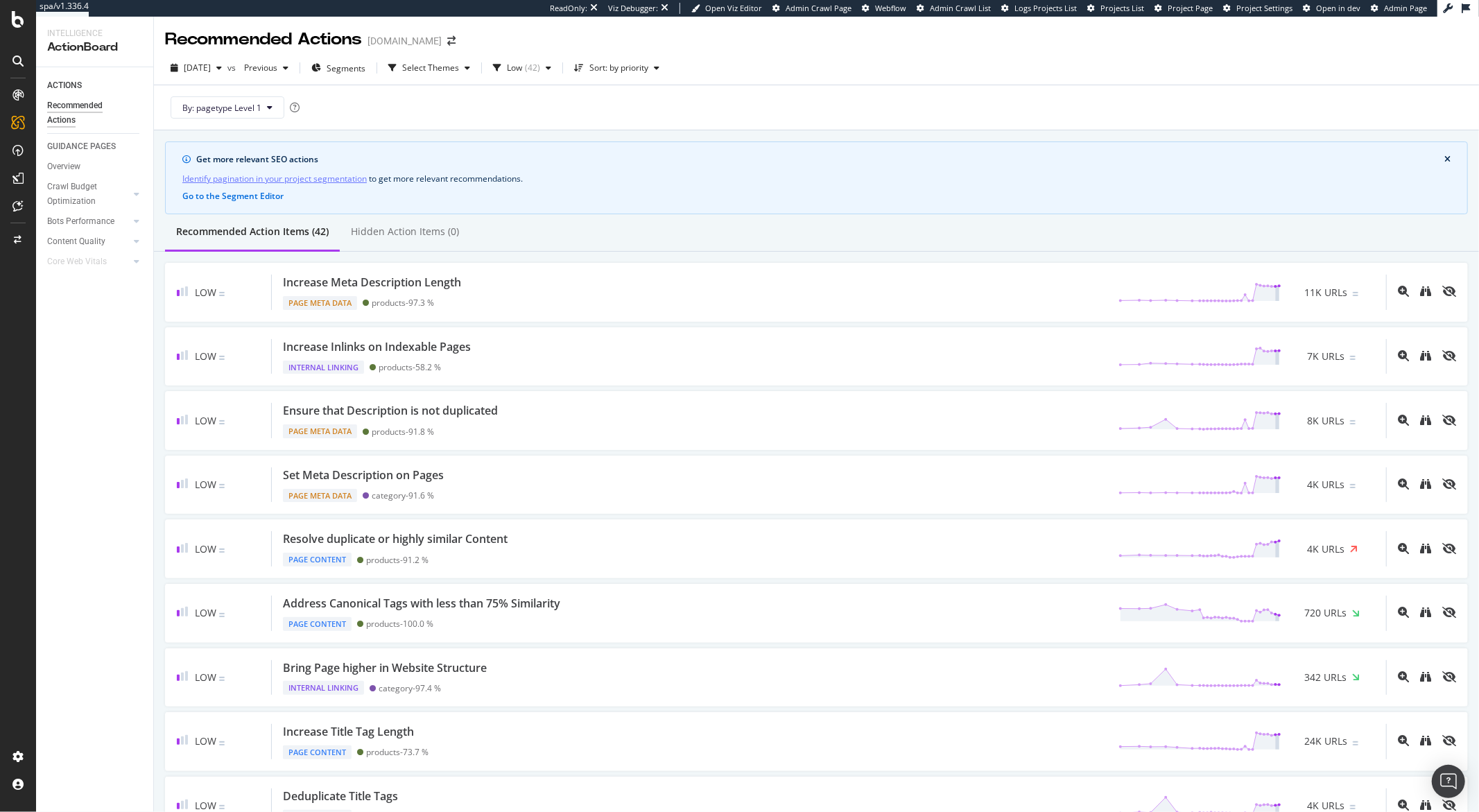
click at [779, 77] on div "2025 Aug. 9th vs Previous Segments Select Themes Low ( 42 ) Sort: by priority" at bounding box center [817, 70] width 1325 height 27
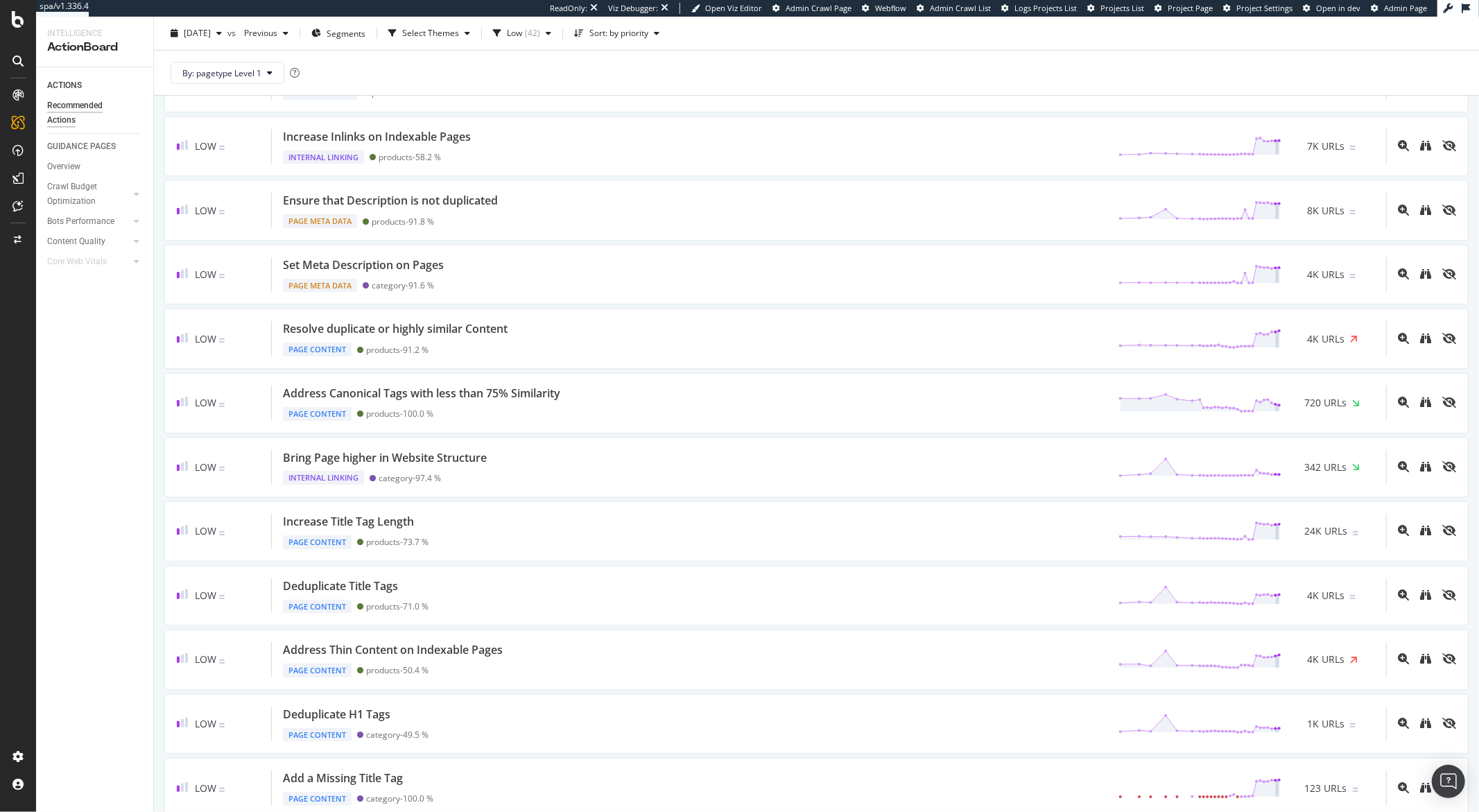
scroll to position [226, 0]
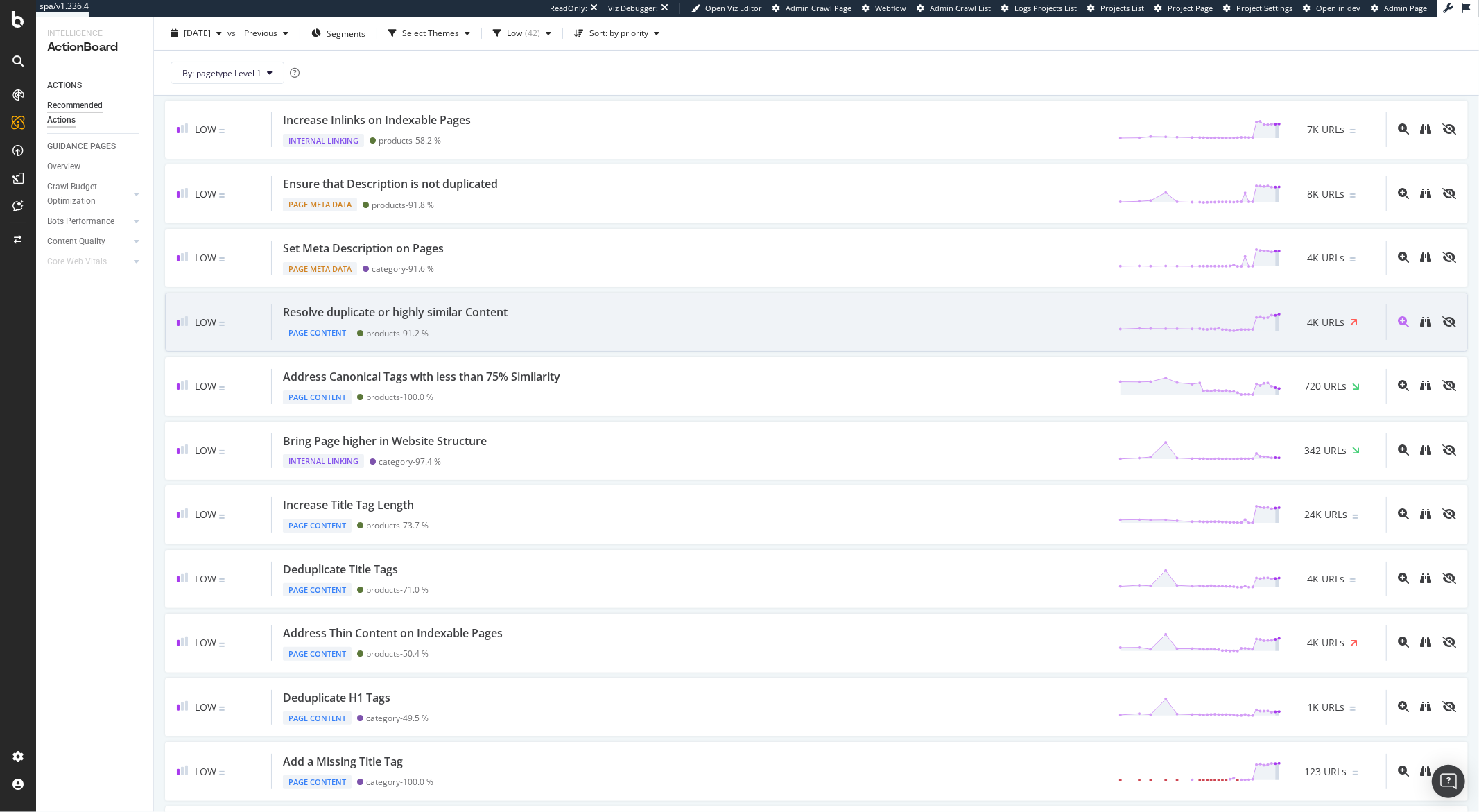
click at [461, 317] on div "Resolve duplicate or highly similar Content" at bounding box center [395, 312] width 225 height 16
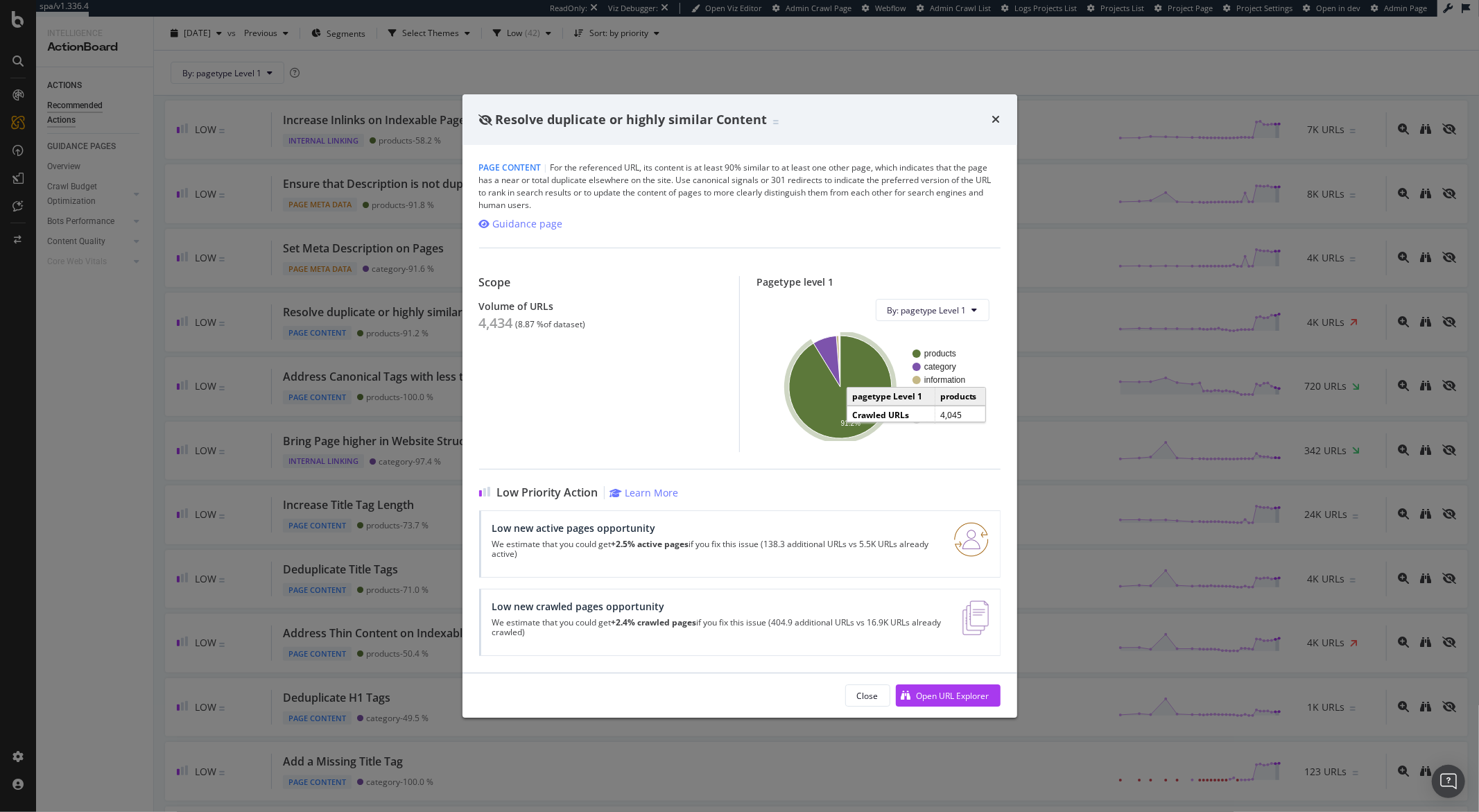
click at [820, 411] on icon "A chart." at bounding box center [840, 386] width 103 height 103
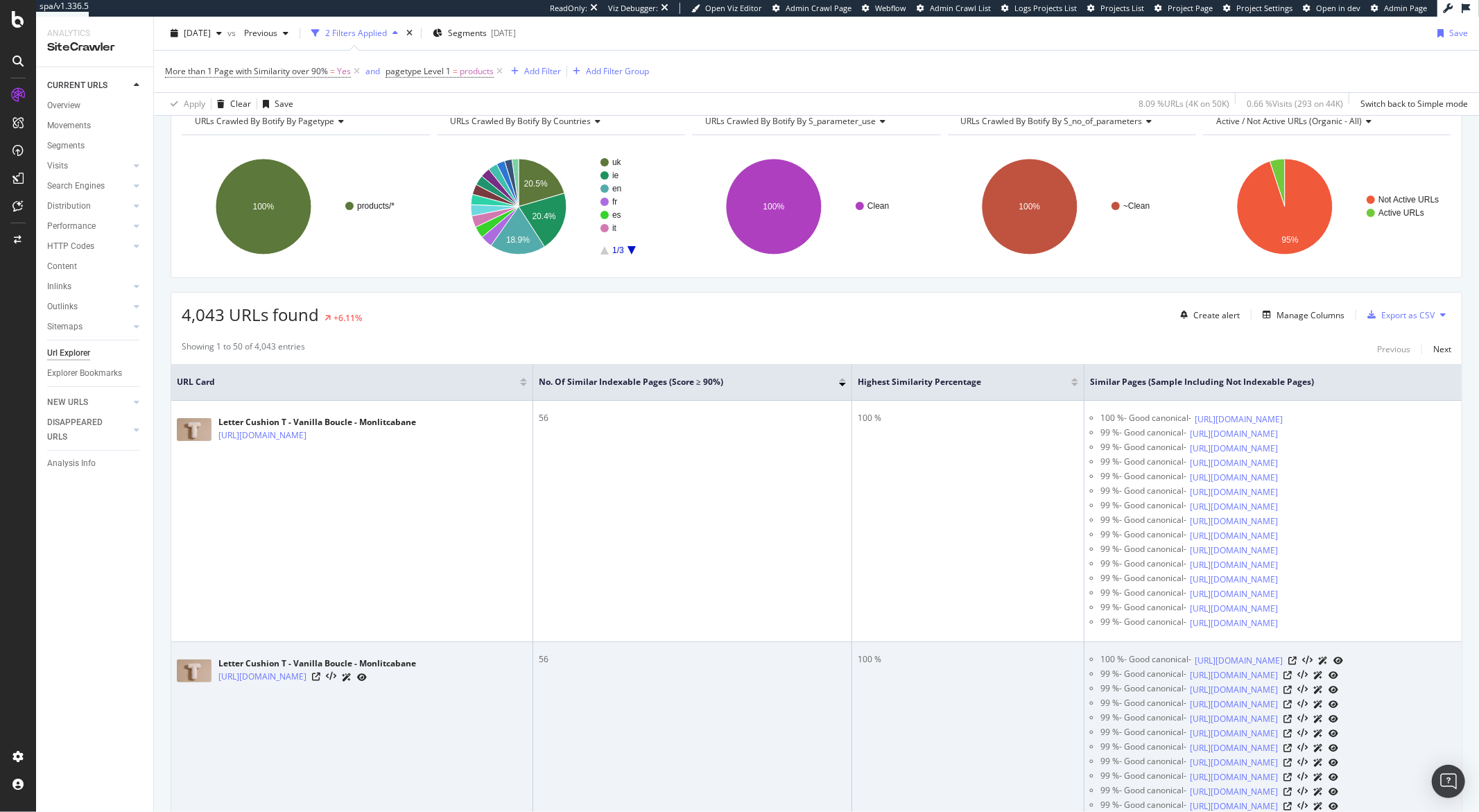
scroll to position [108, 0]
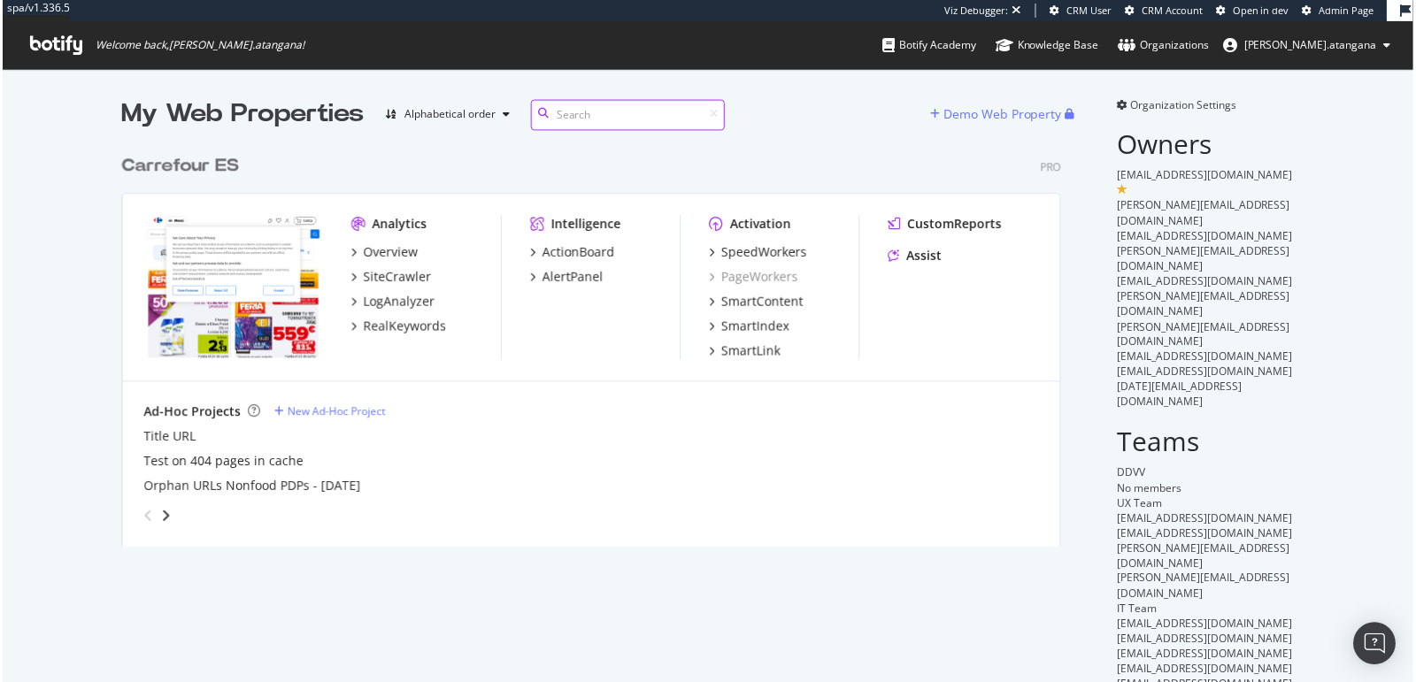
scroll to position [15, 15]
click at [104, 308] on div "My Web Properties Alphabetical order Demo Web Property Carrefour ES Pro Analyti…" at bounding box center [708, 396] width 1416 height 654
